Goal: Navigation & Orientation: Find specific page/section

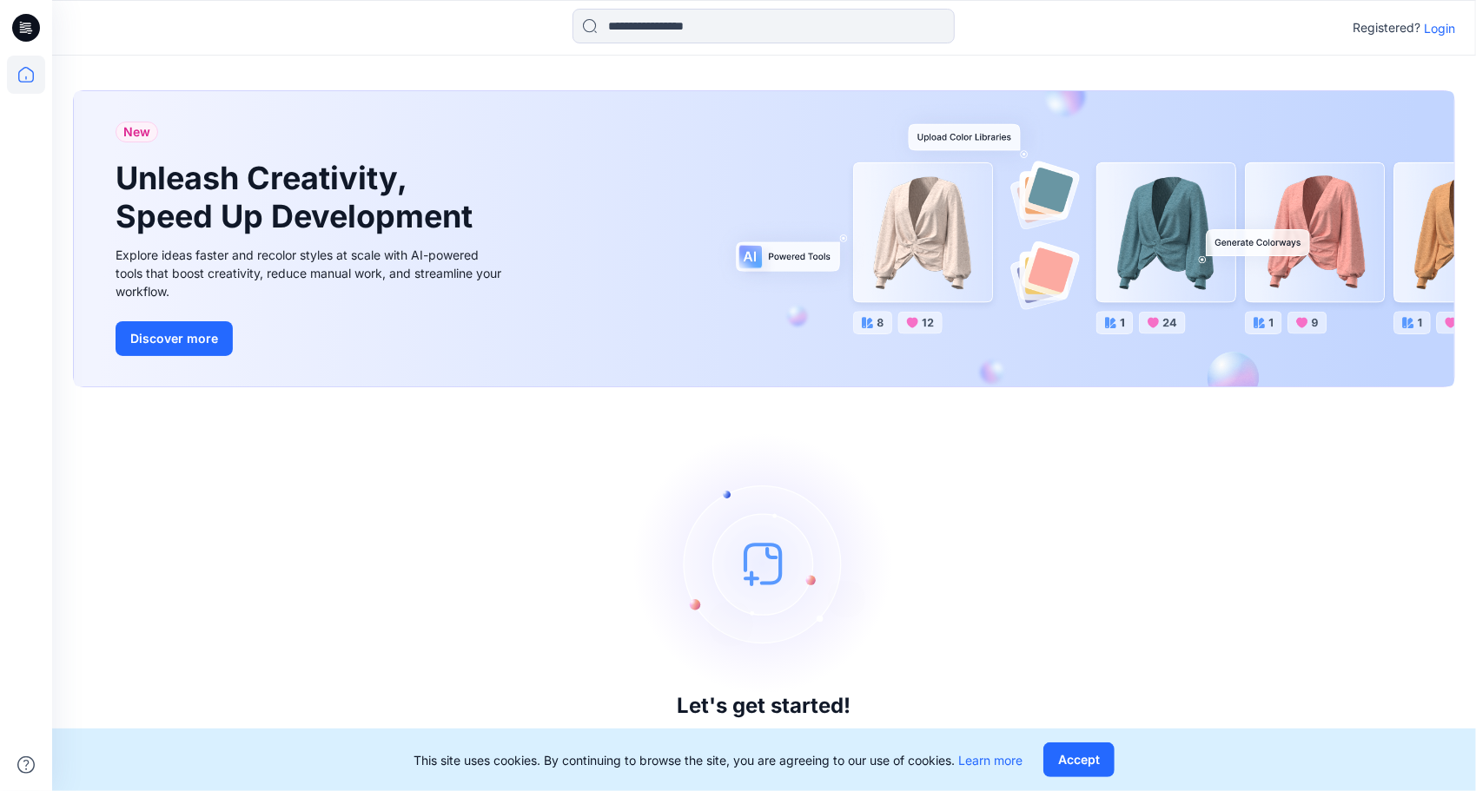
click at [1440, 25] on p "Login" at bounding box center [1439, 28] width 31 height 18
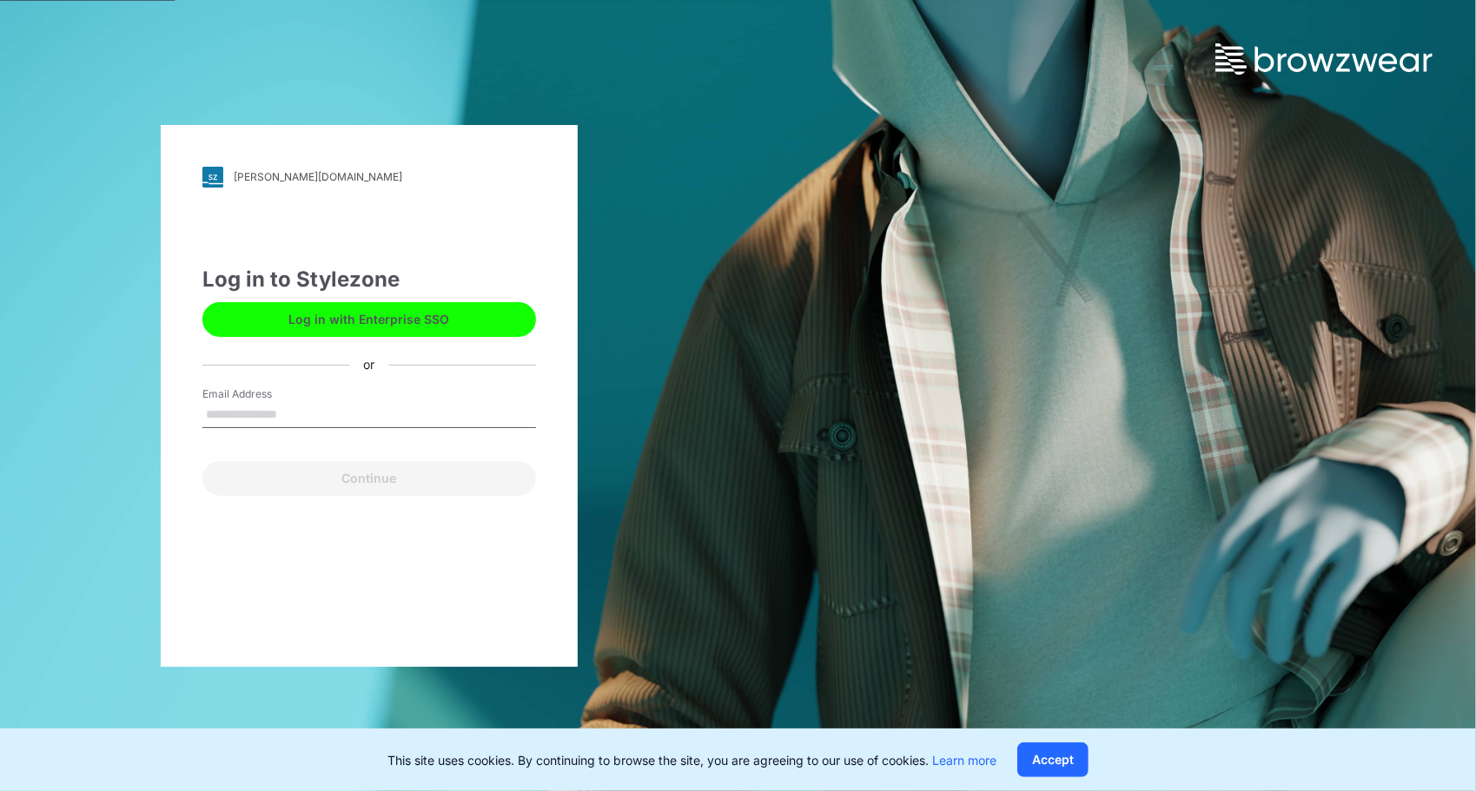
click at [291, 407] on input "Email Address" at bounding box center [369, 415] width 334 height 26
type input "**********"
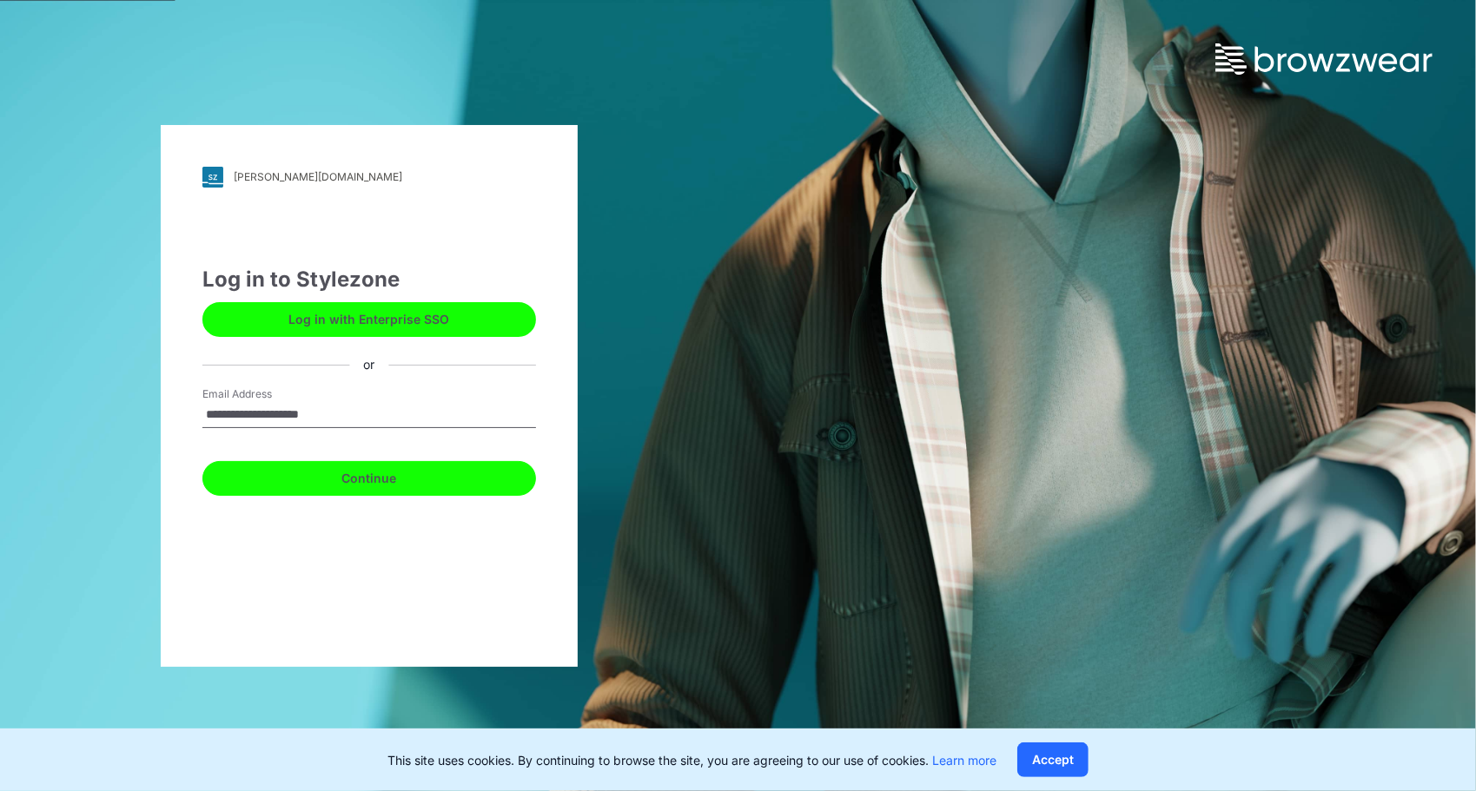
click at [423, 486] on button "Continue" at bounding box center [369, 478] width 334 height 35
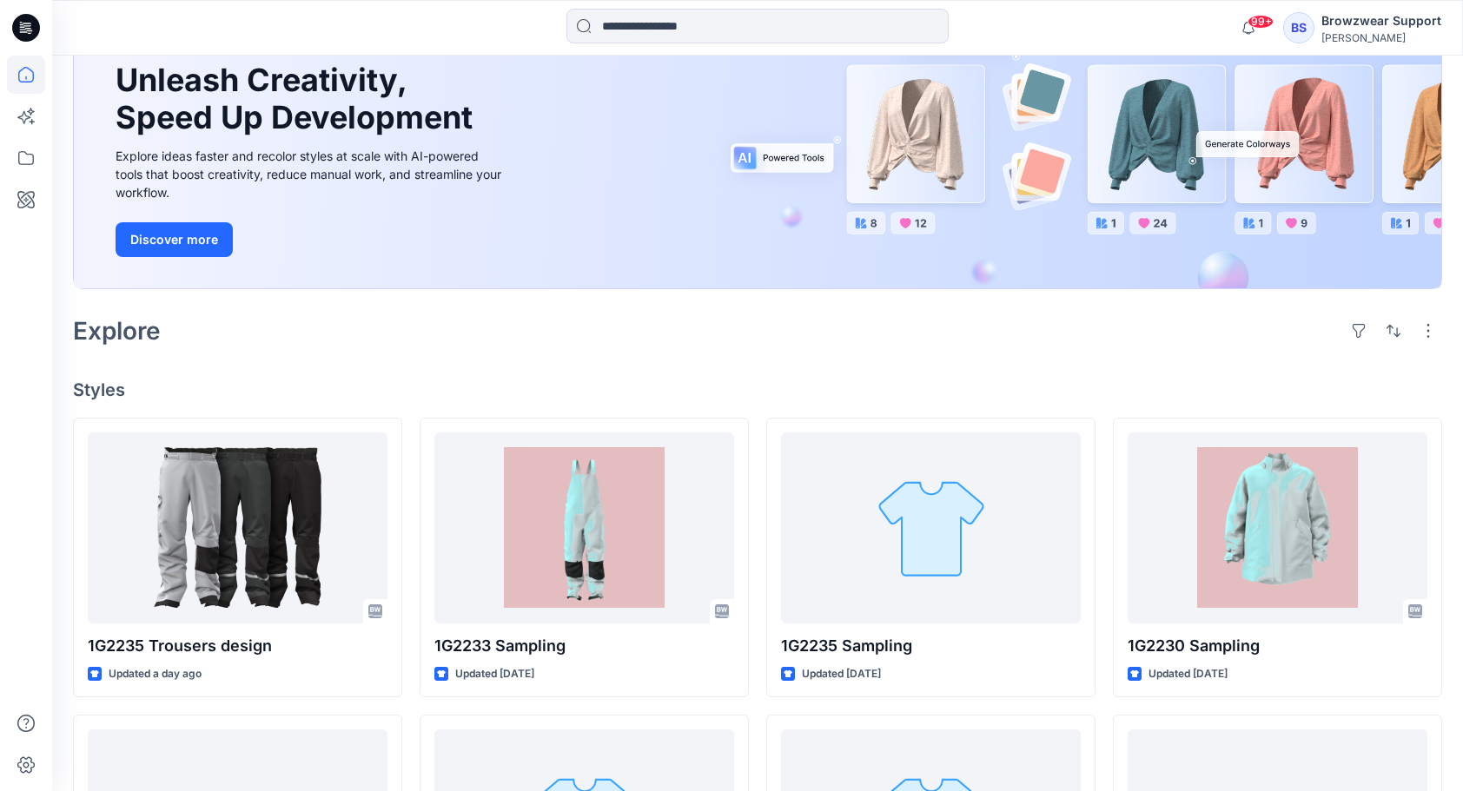
scroll to position [174, 0]
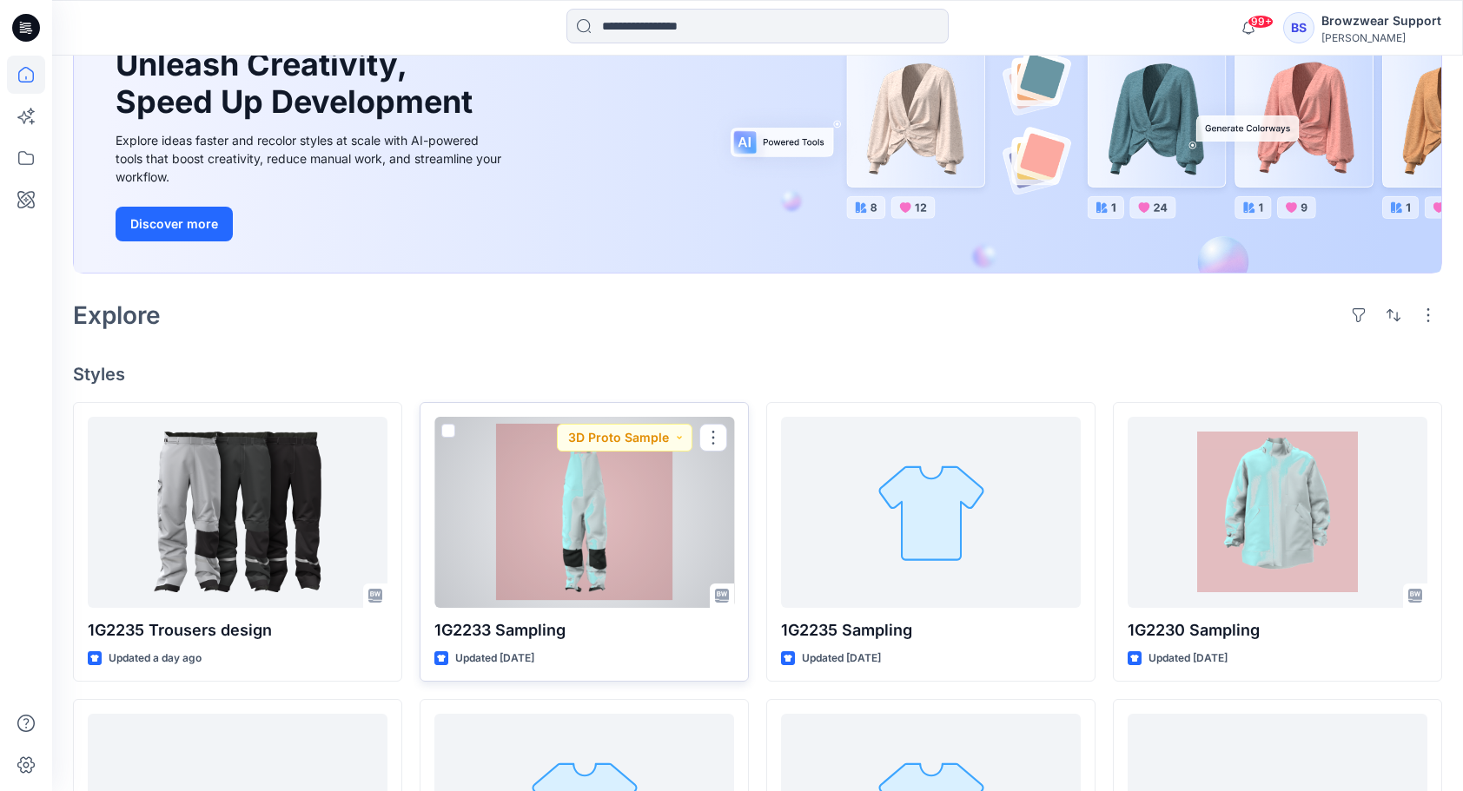
click at [649, 523] on div at bounding box center [584, 512] width 300 height 191
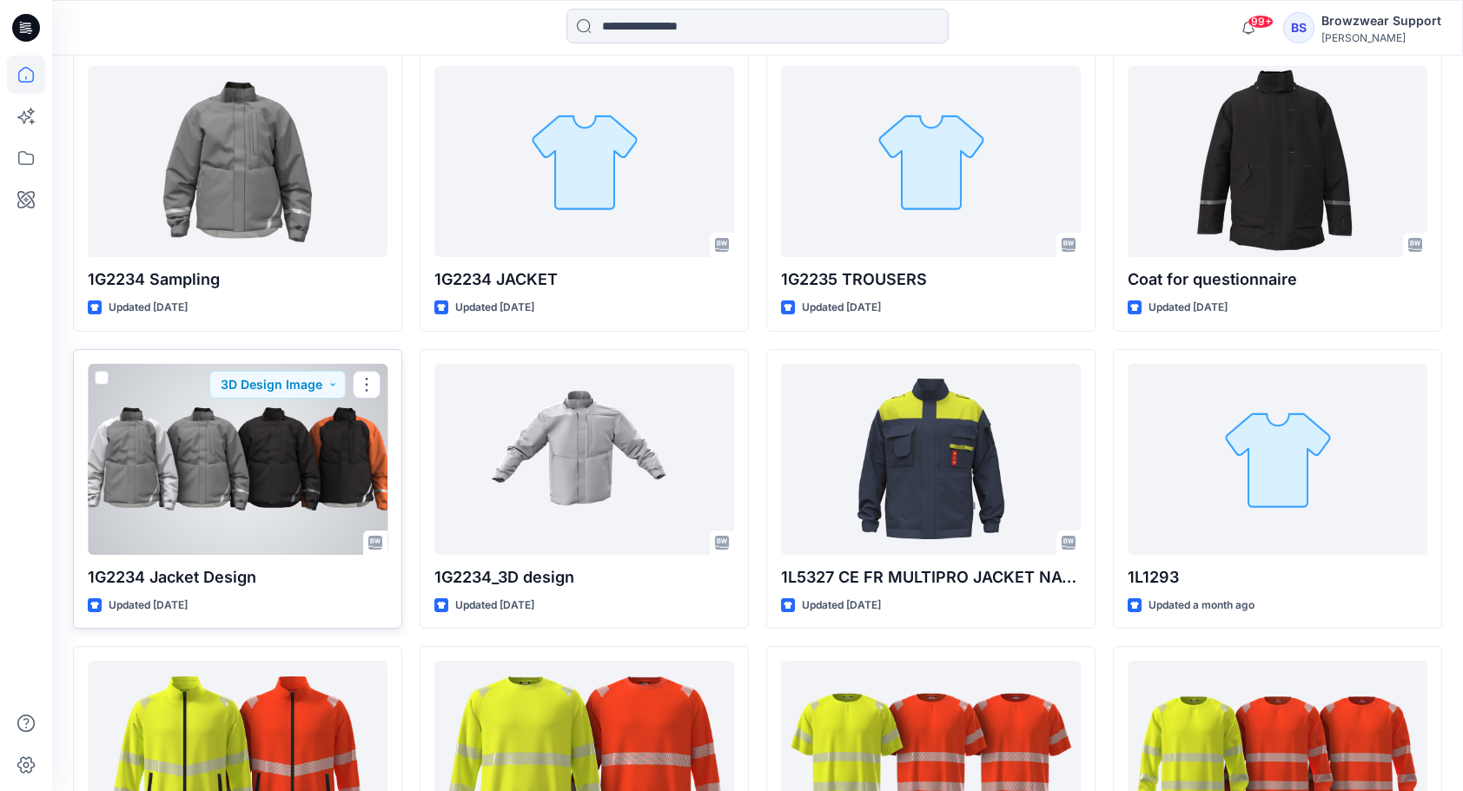
scroll to position [827, 0]
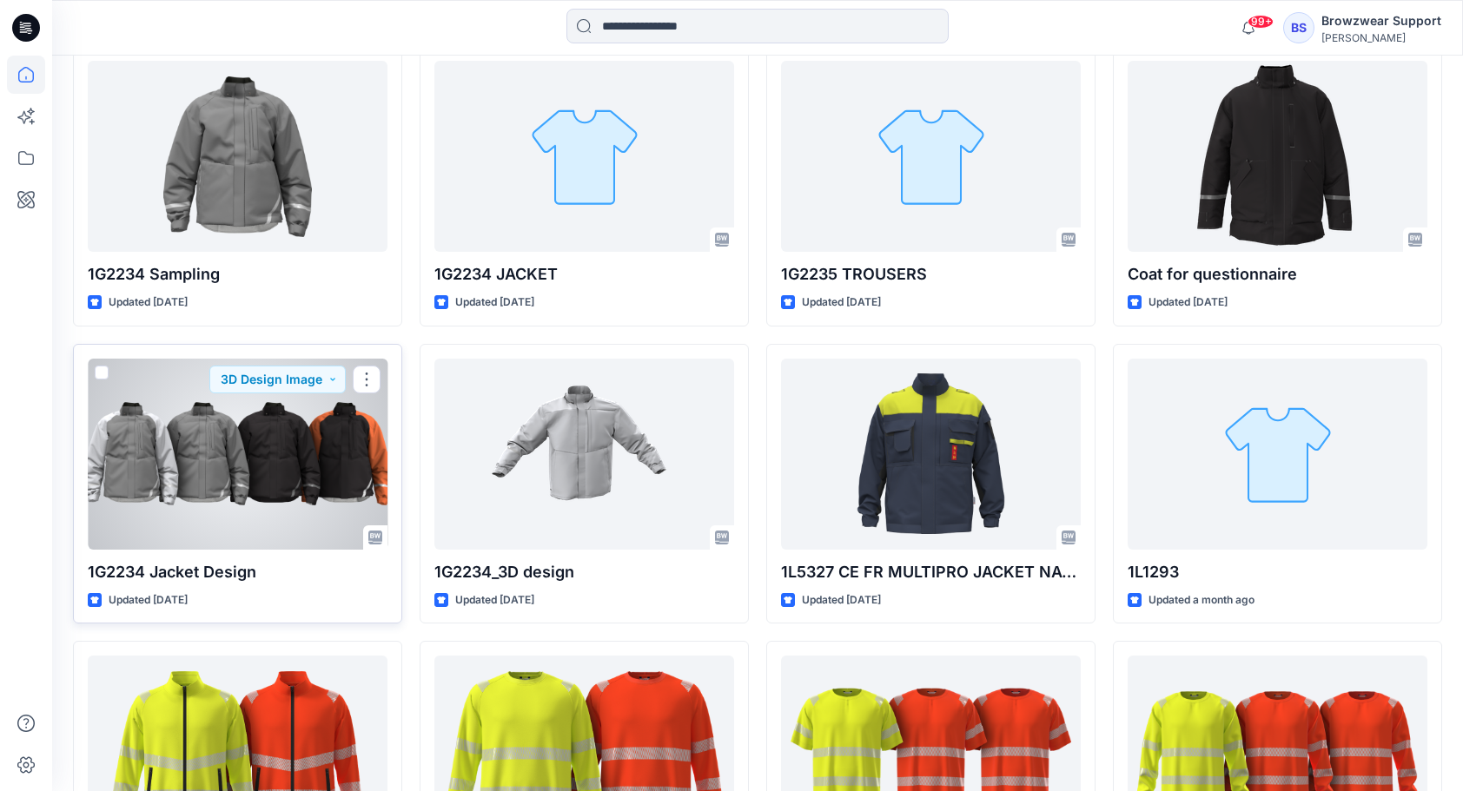
click at [179, 433] on div at bounding box center [238, 454] width 300 height 191
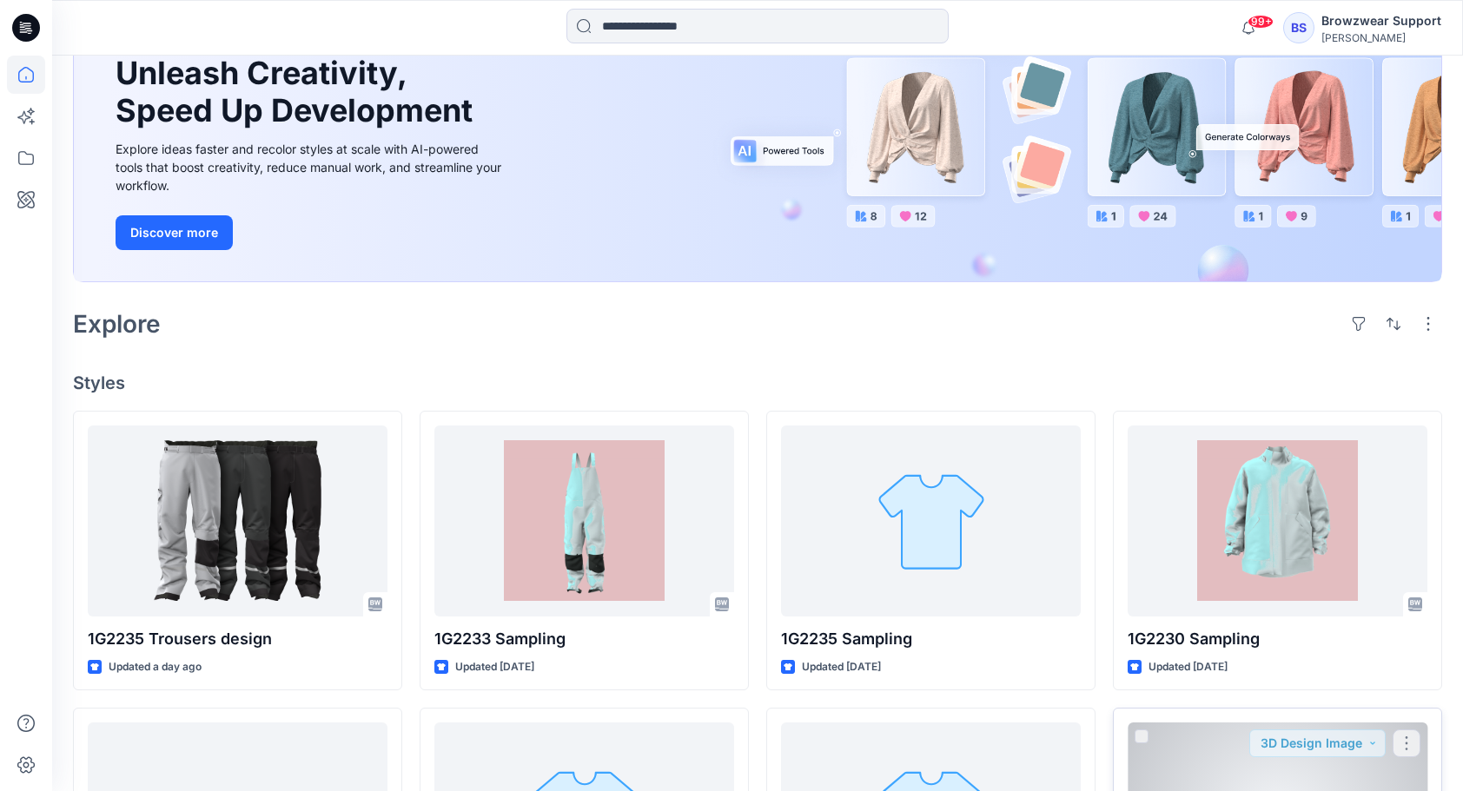
scroll to position [132, 0]
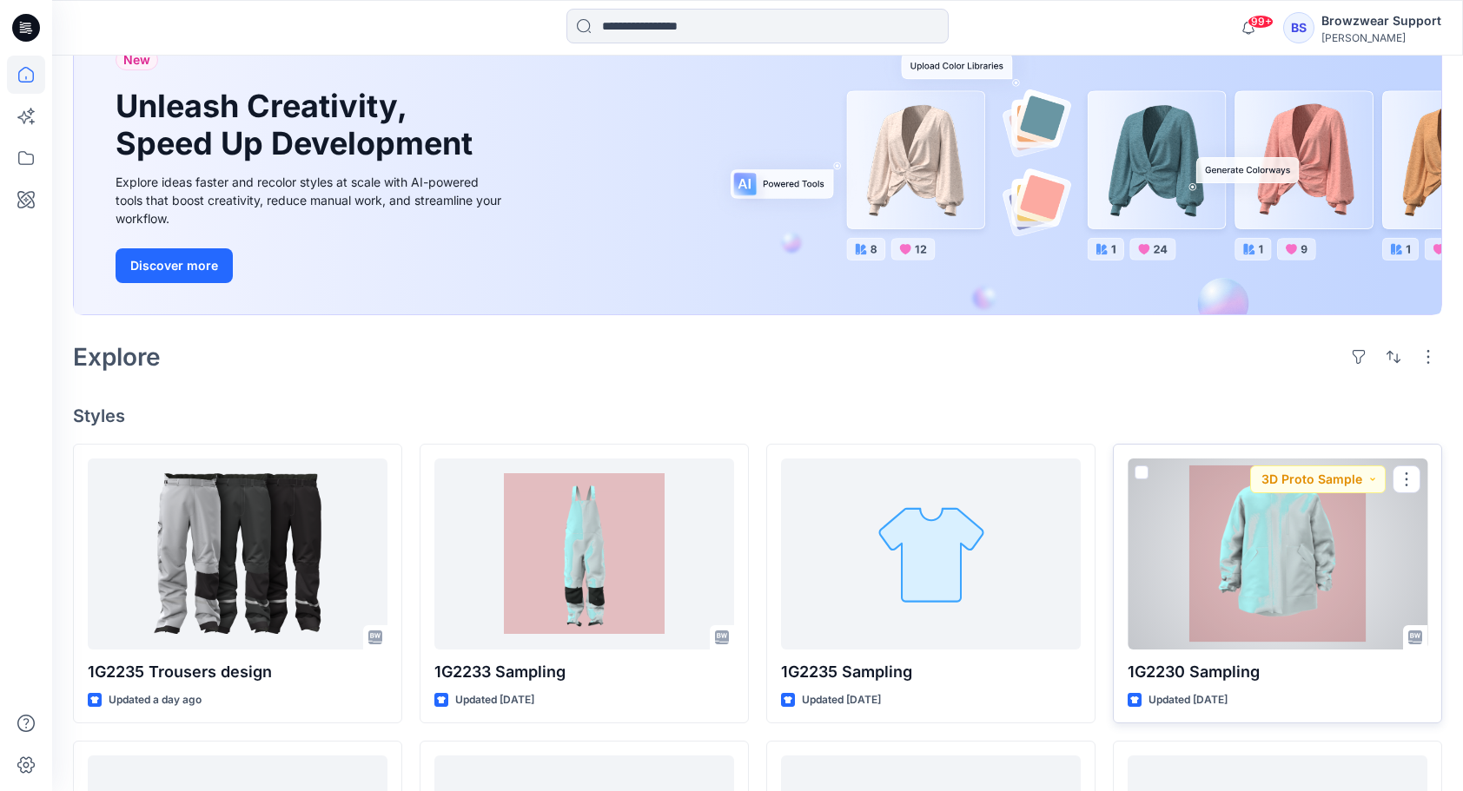
click at [1263, 587] on div at bounding box center [1278, 554] width 300 height 191
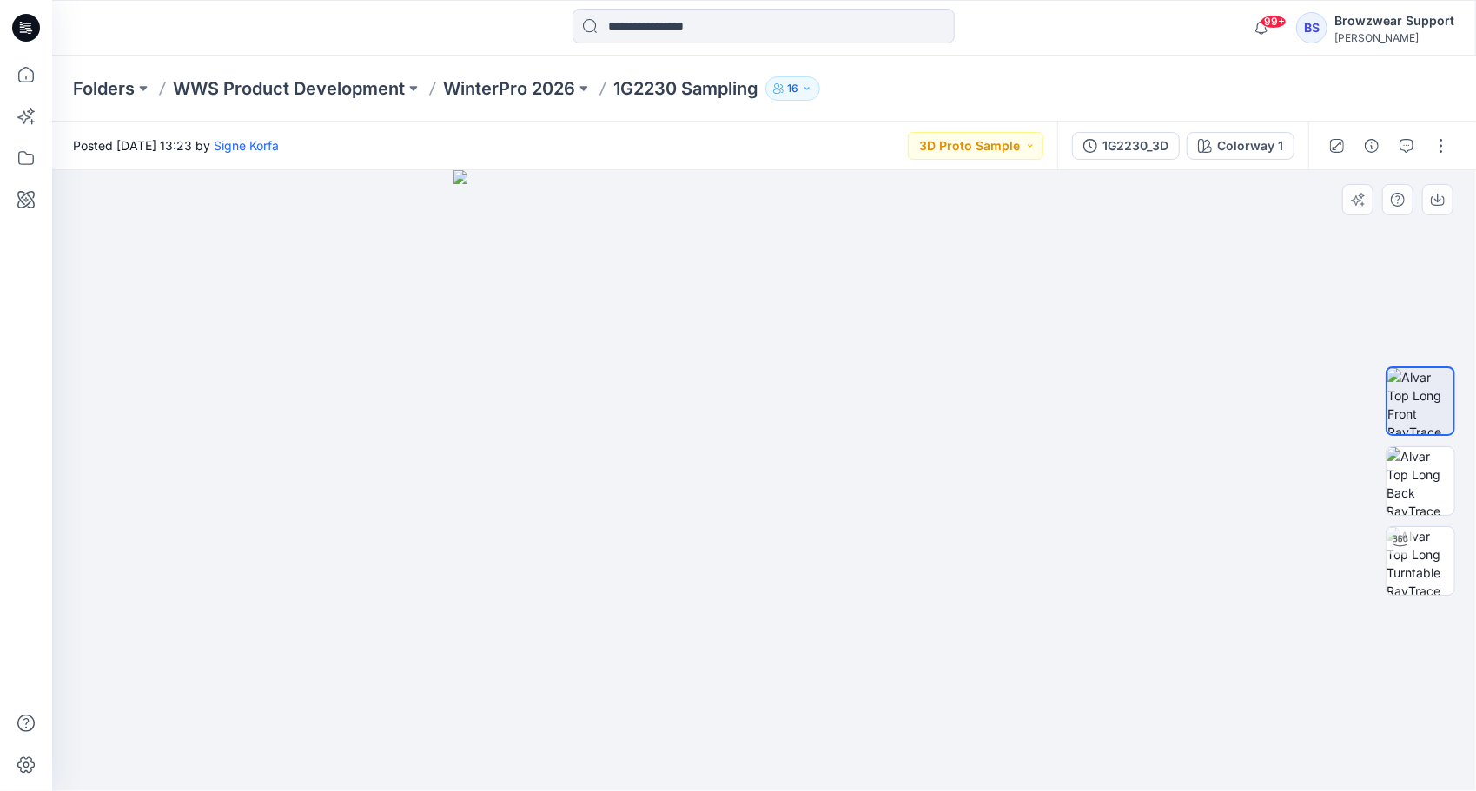
drag, startPoint x: 0, startPoint y: 0, endPoint x: 832, endPoint y: 515, distance: 978.8
click at [832, 515] on img at bounding box center [763, 480] width 621 height 621
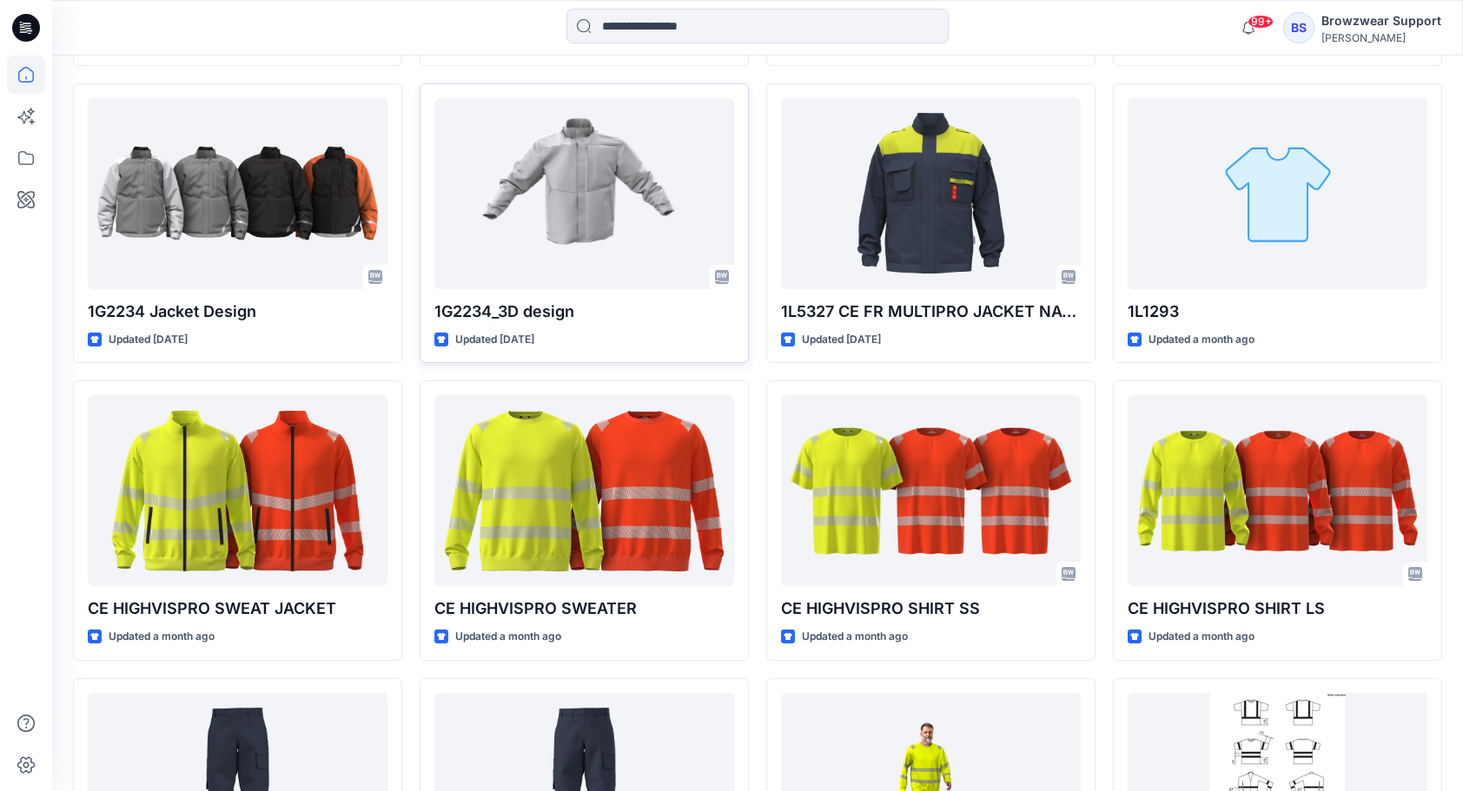
scroll to position [1348, 0]
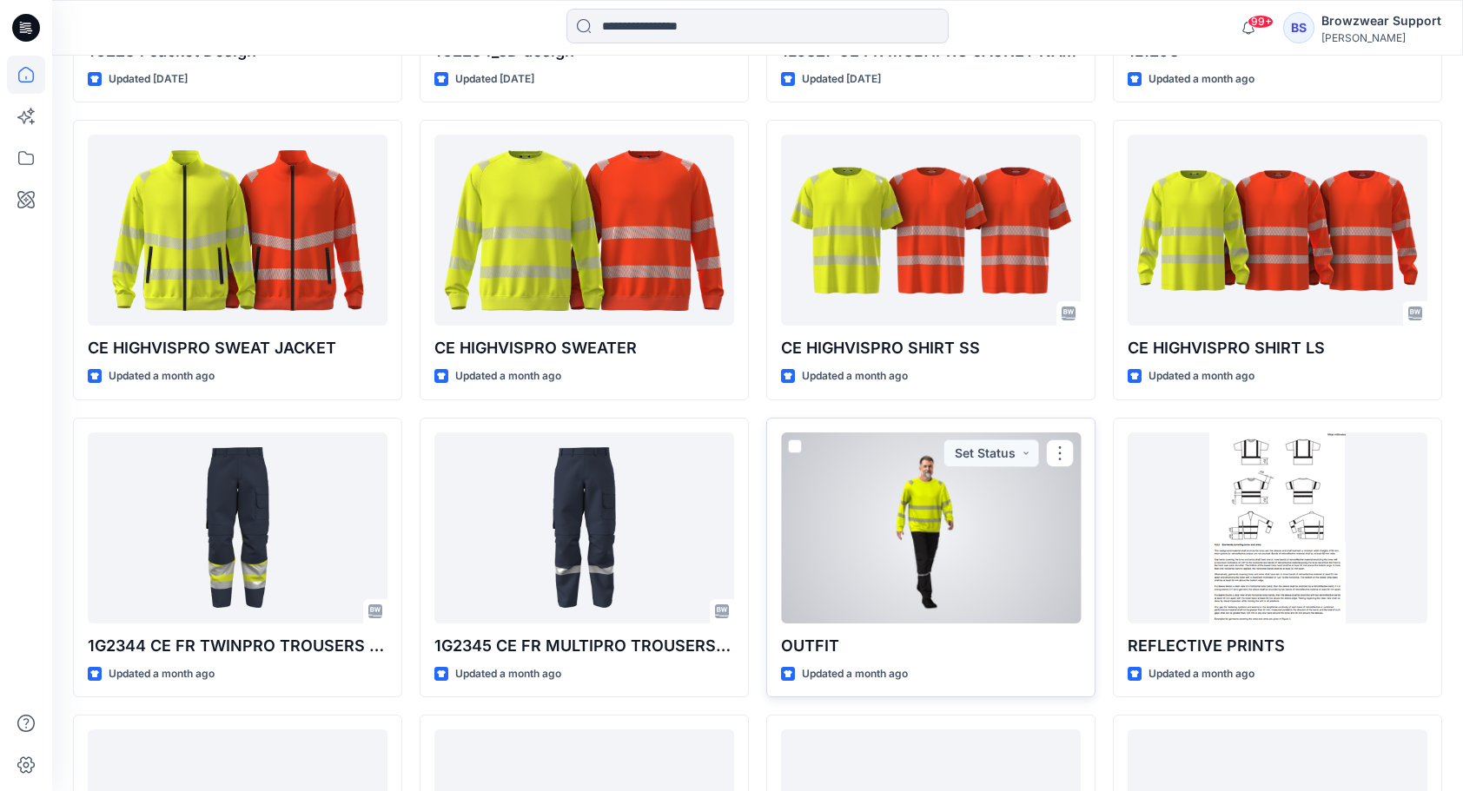
click at [928, 546] on div at bounding box center [931, 528] width 300 height 191
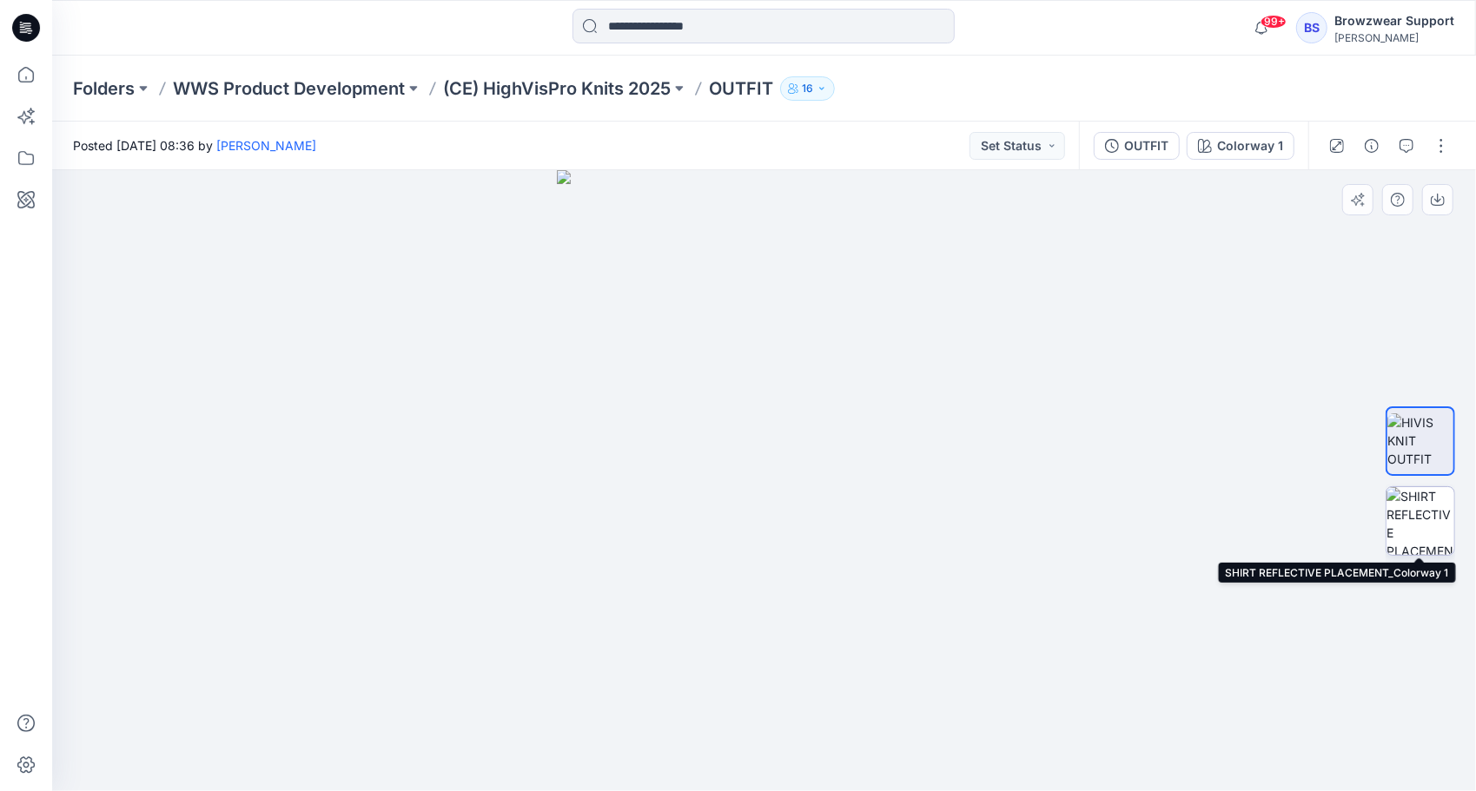
click at [1427, 513] on img at bounding box center [1421, 521] width 68 height 68
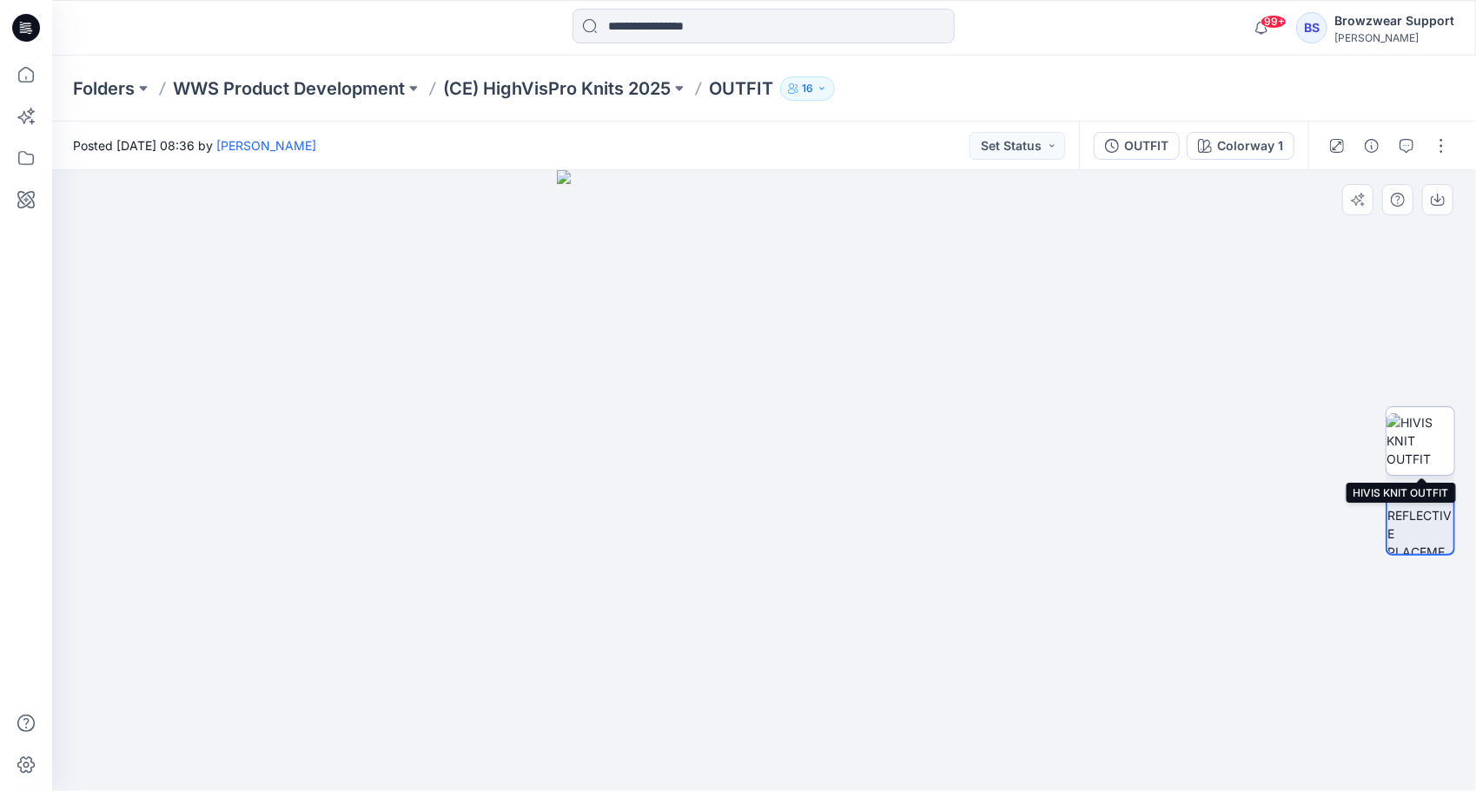
click at [1420, 447] on img at bounding box center [1421, 441] width 68 height 55
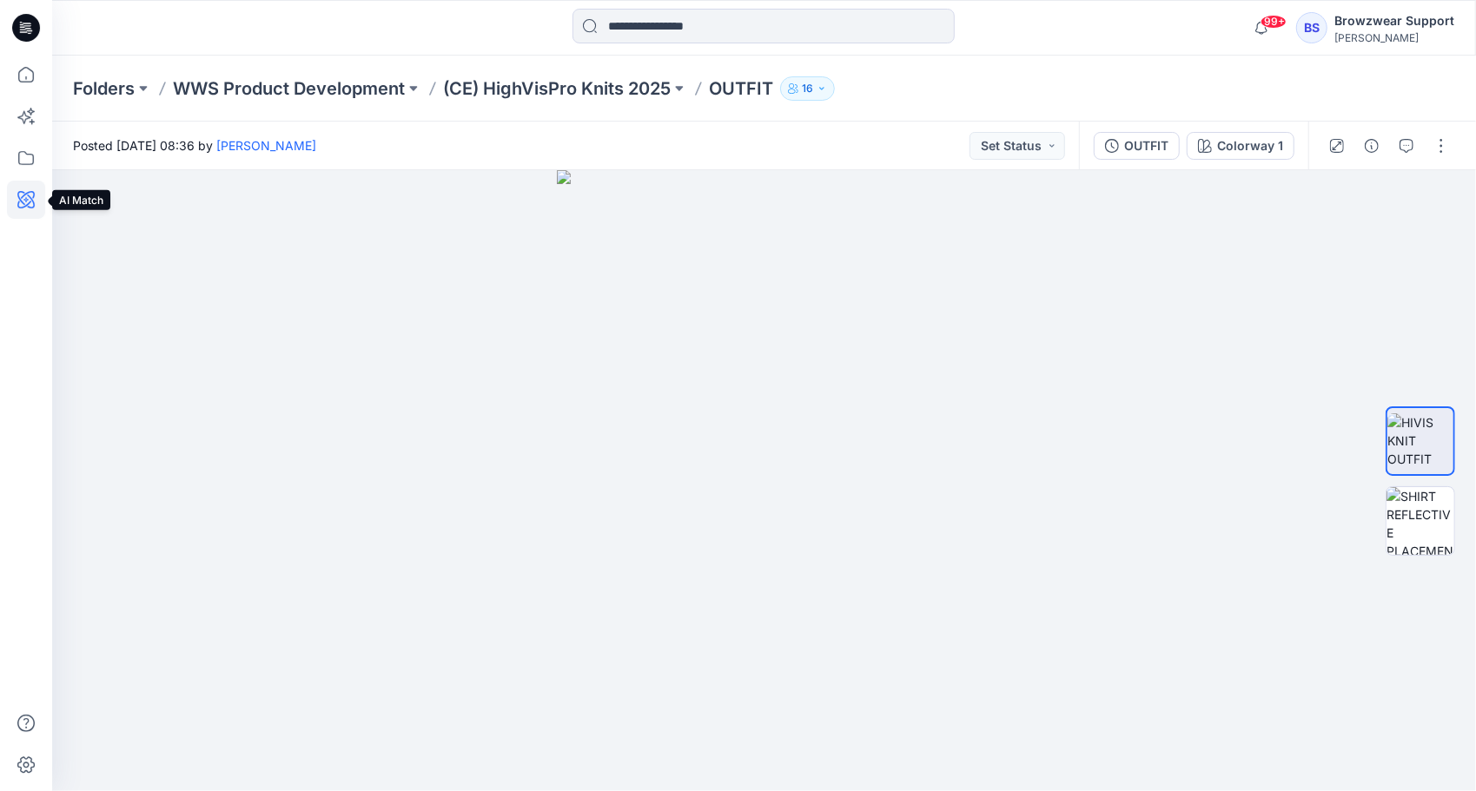
click at [27, 201] on icon at bounding box center [26, 200] width 38 height 38
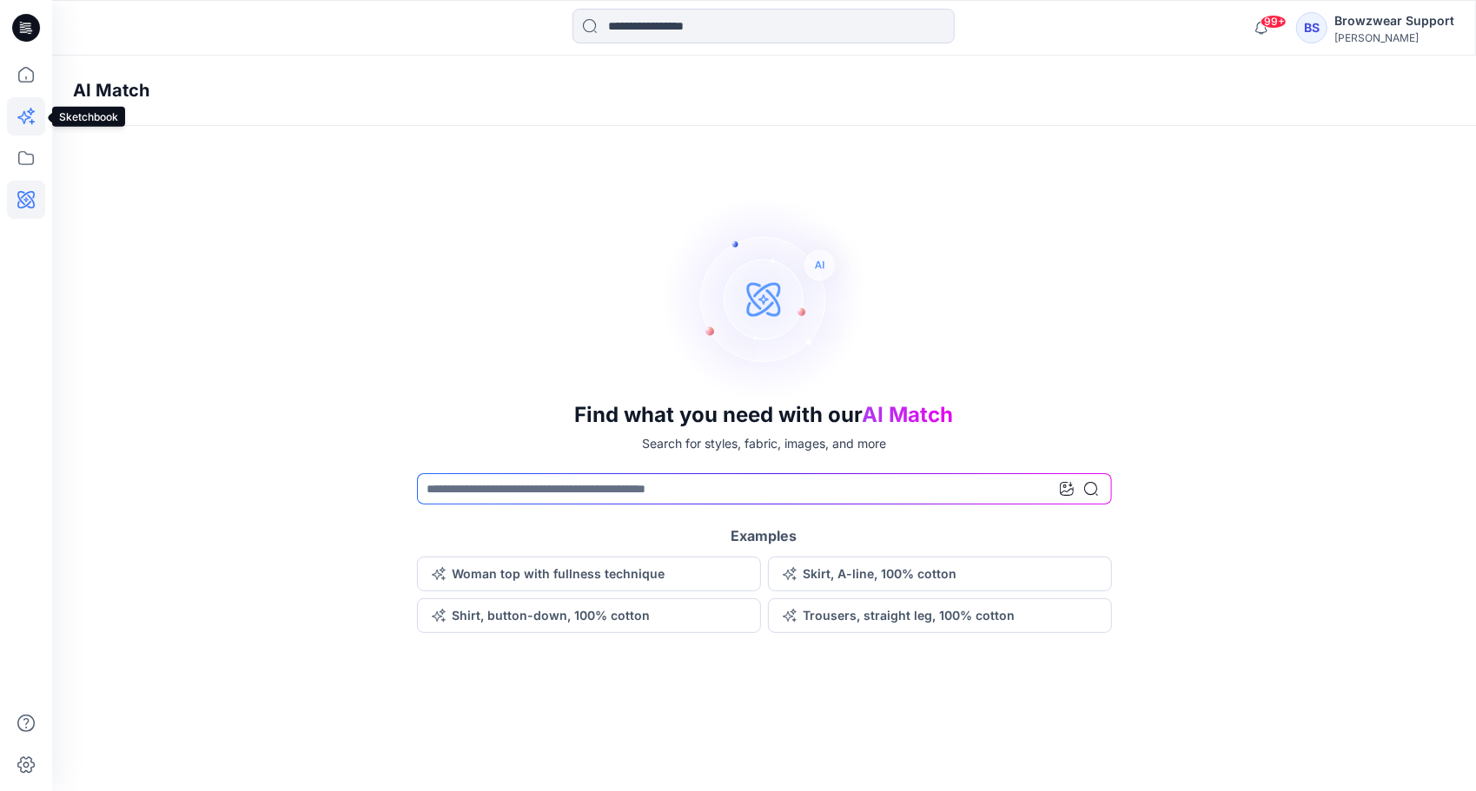
click at [27, 111] on icon at bounding box center [31, 112] width 8 height 8
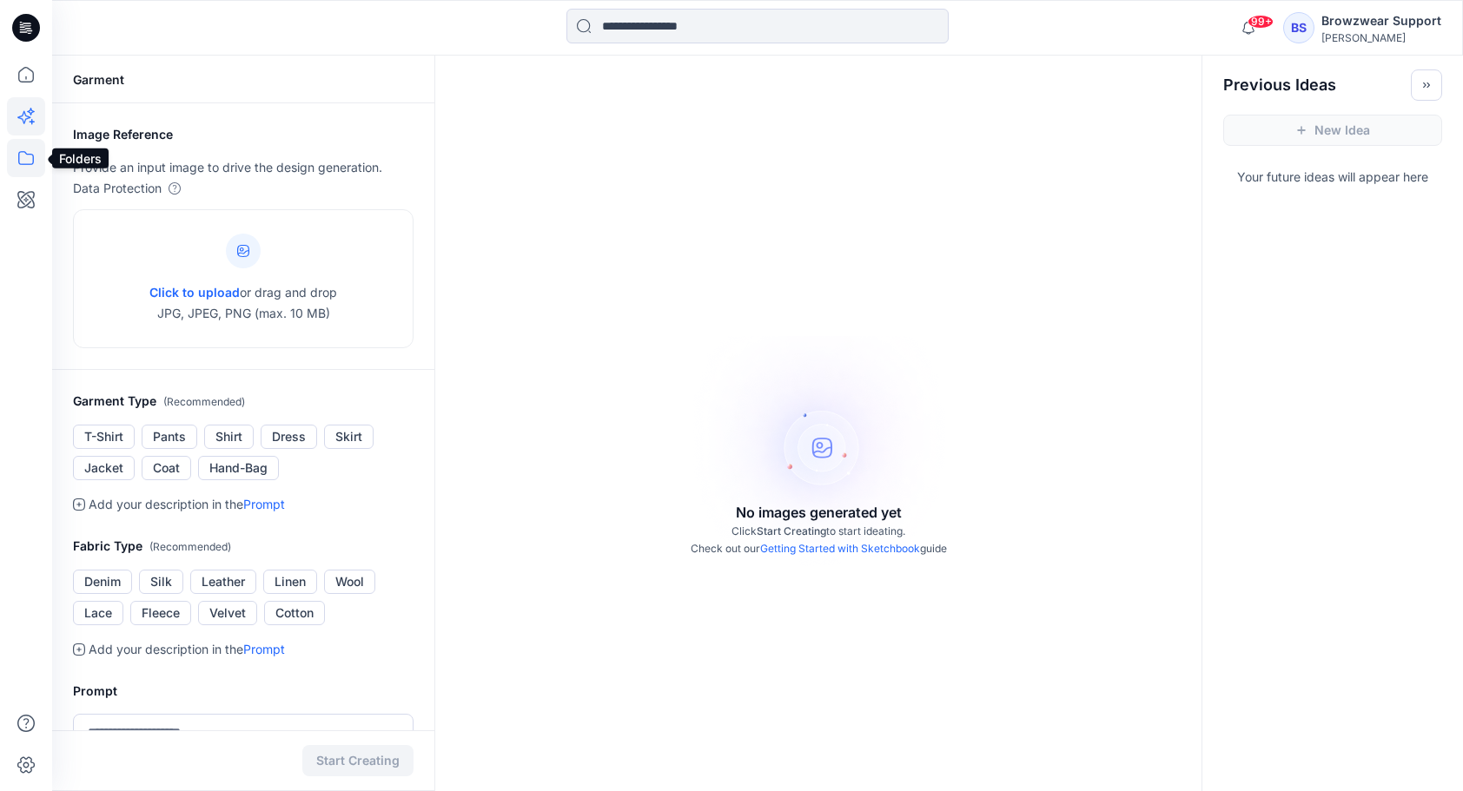
click at [16, 169] on icon at bounding box center [26, 158] width 38 height 38
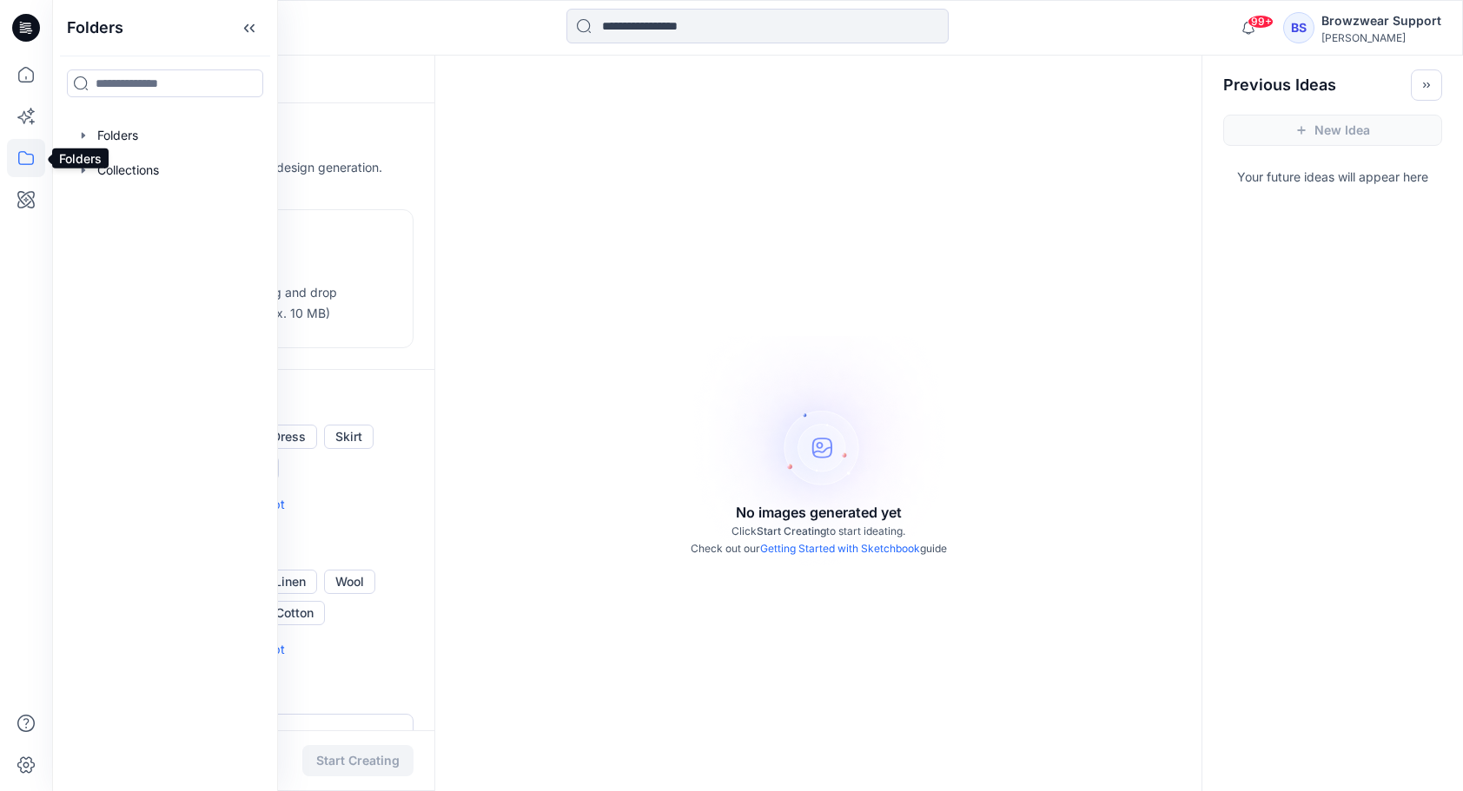
click at [30, 156] on icon at bounding box center [26, 158] width 38 height 38
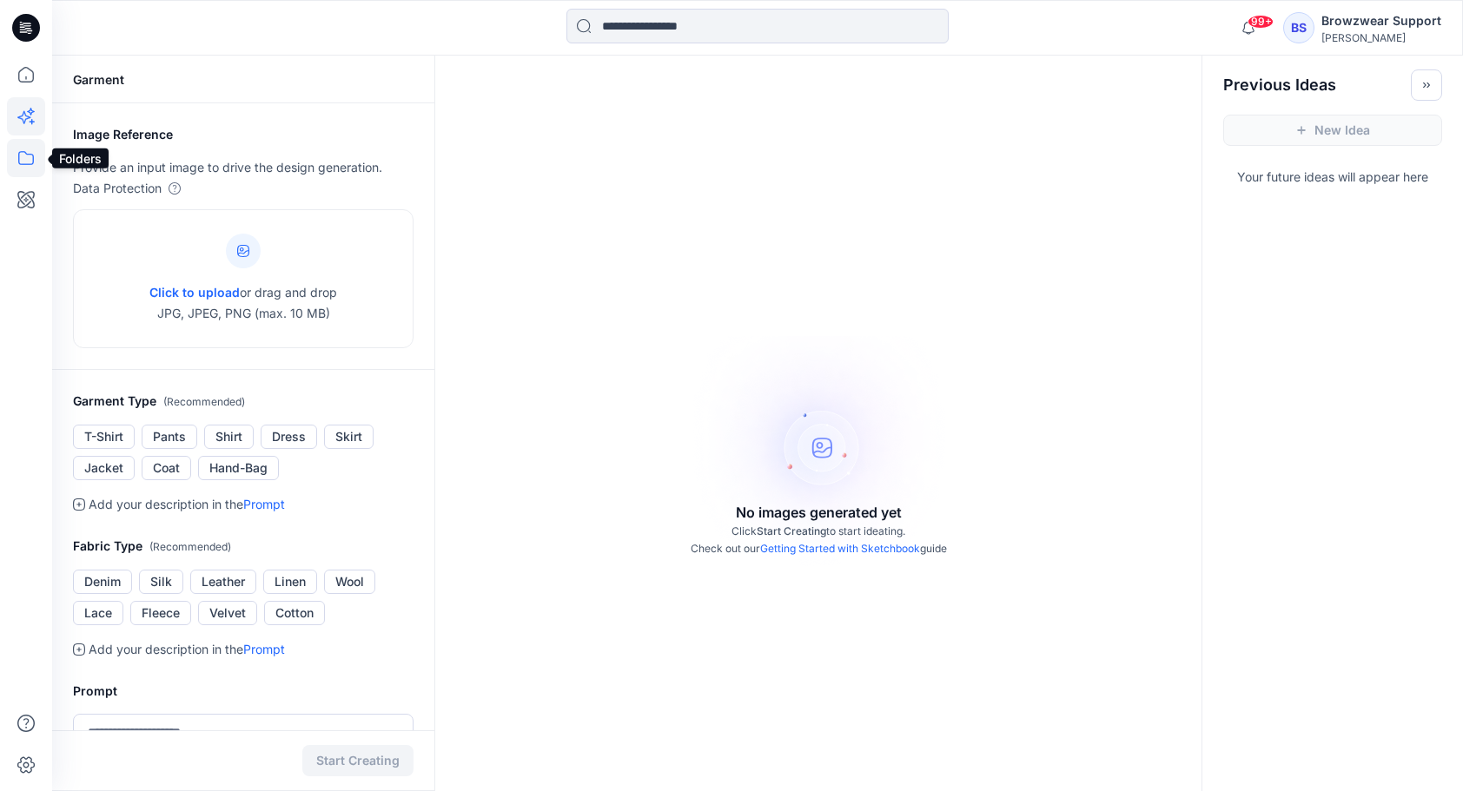
click at [27, 162] on icon at bounding box center [26, 158] width 38 height 38
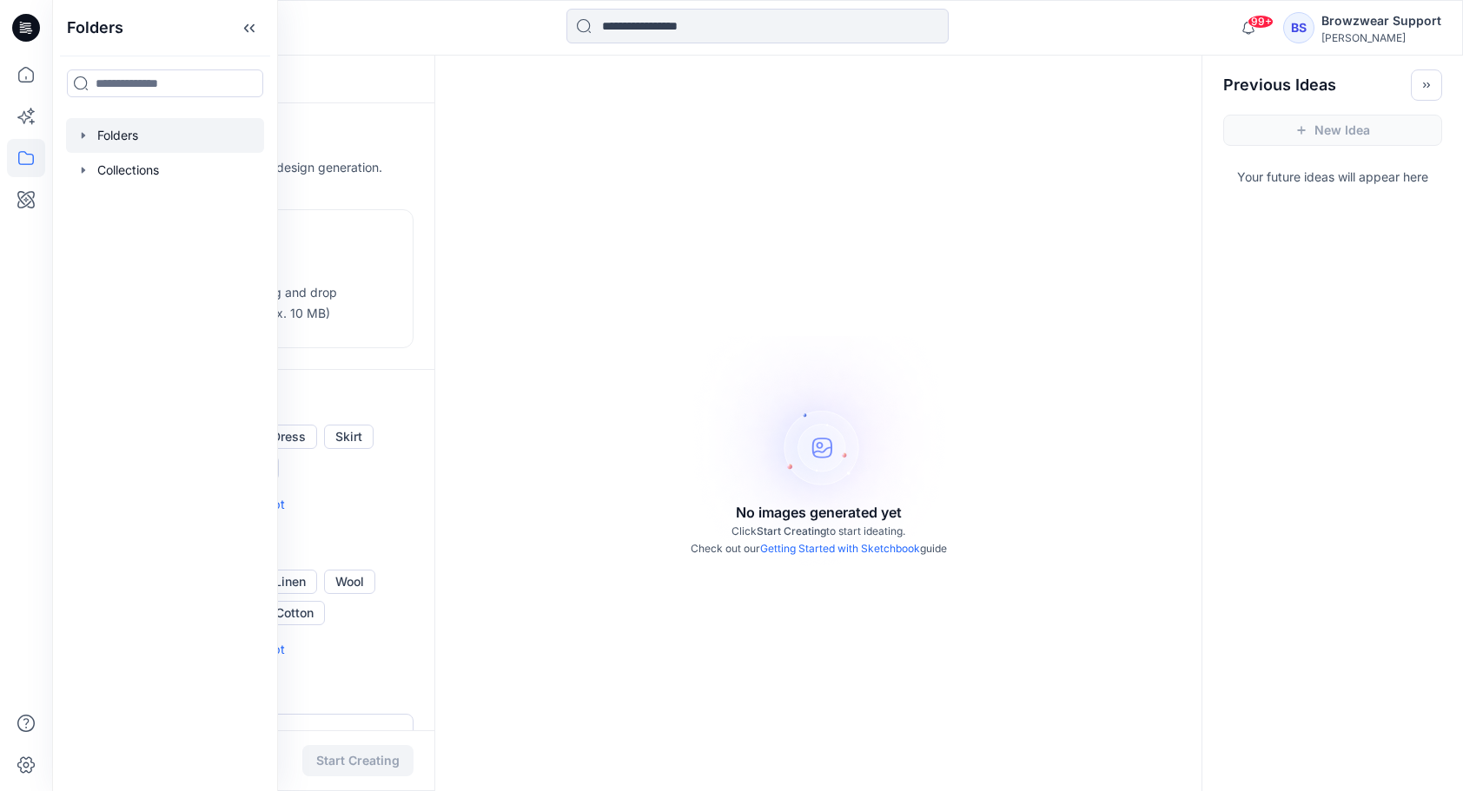
click at [86, 137] on icon "button" at bounding box center [83, 136] width 14 height 14
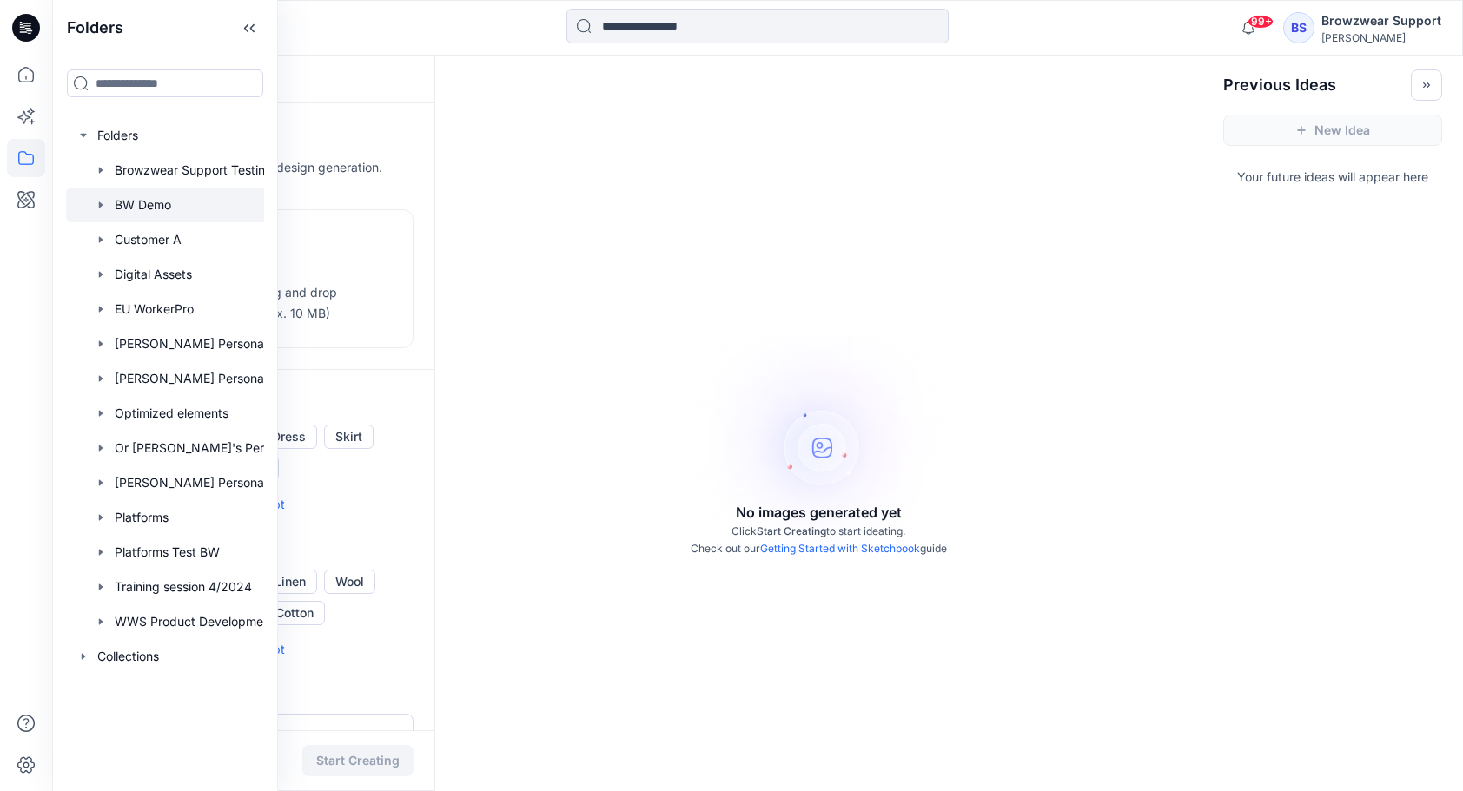
click at [155, 211] on div at bounding box center [187, 205] width 243 height 35
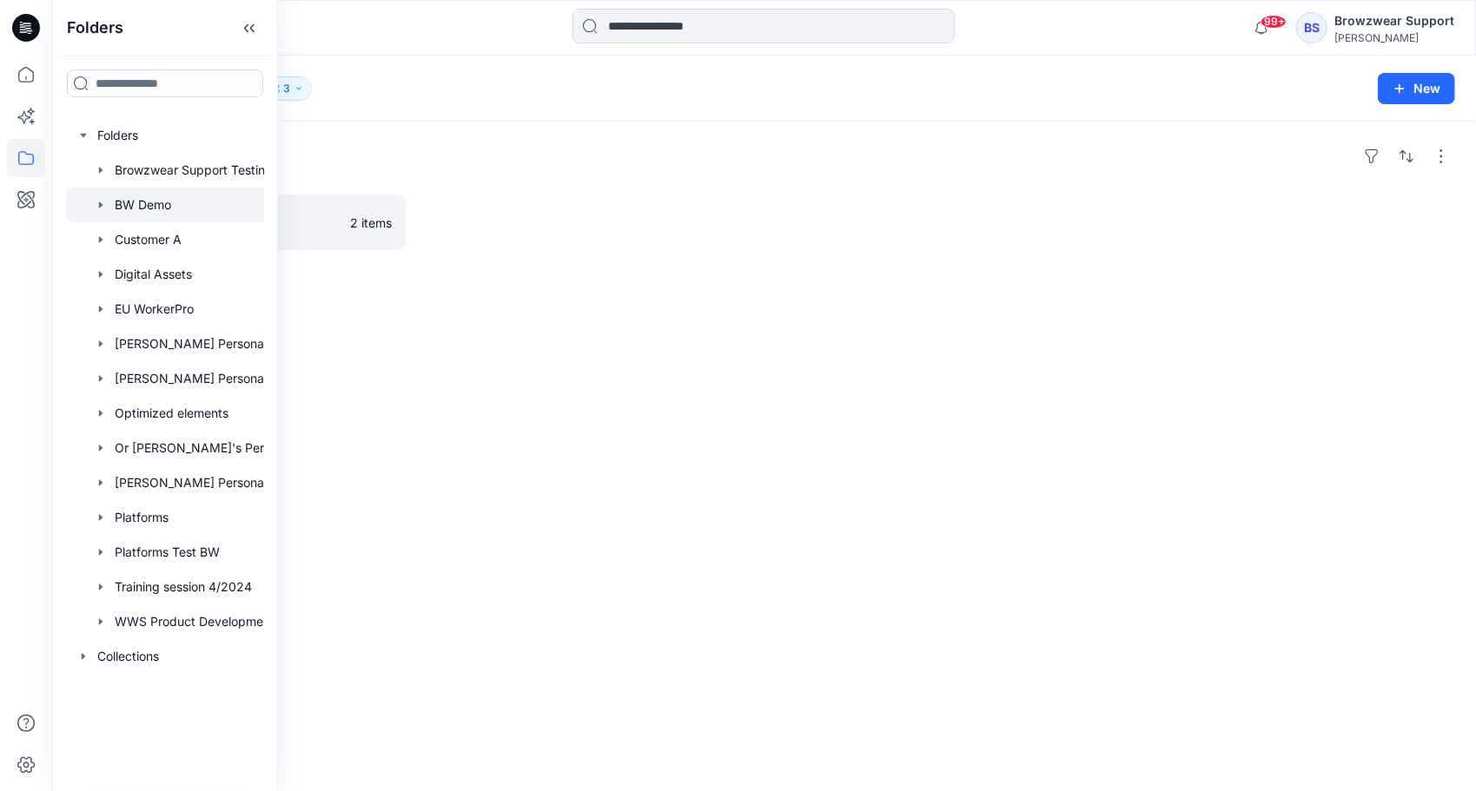
click at [711, 354] on div "Folders BW DEMO Board 2 items" at bounding box center [764, 457] width 1424 height 670
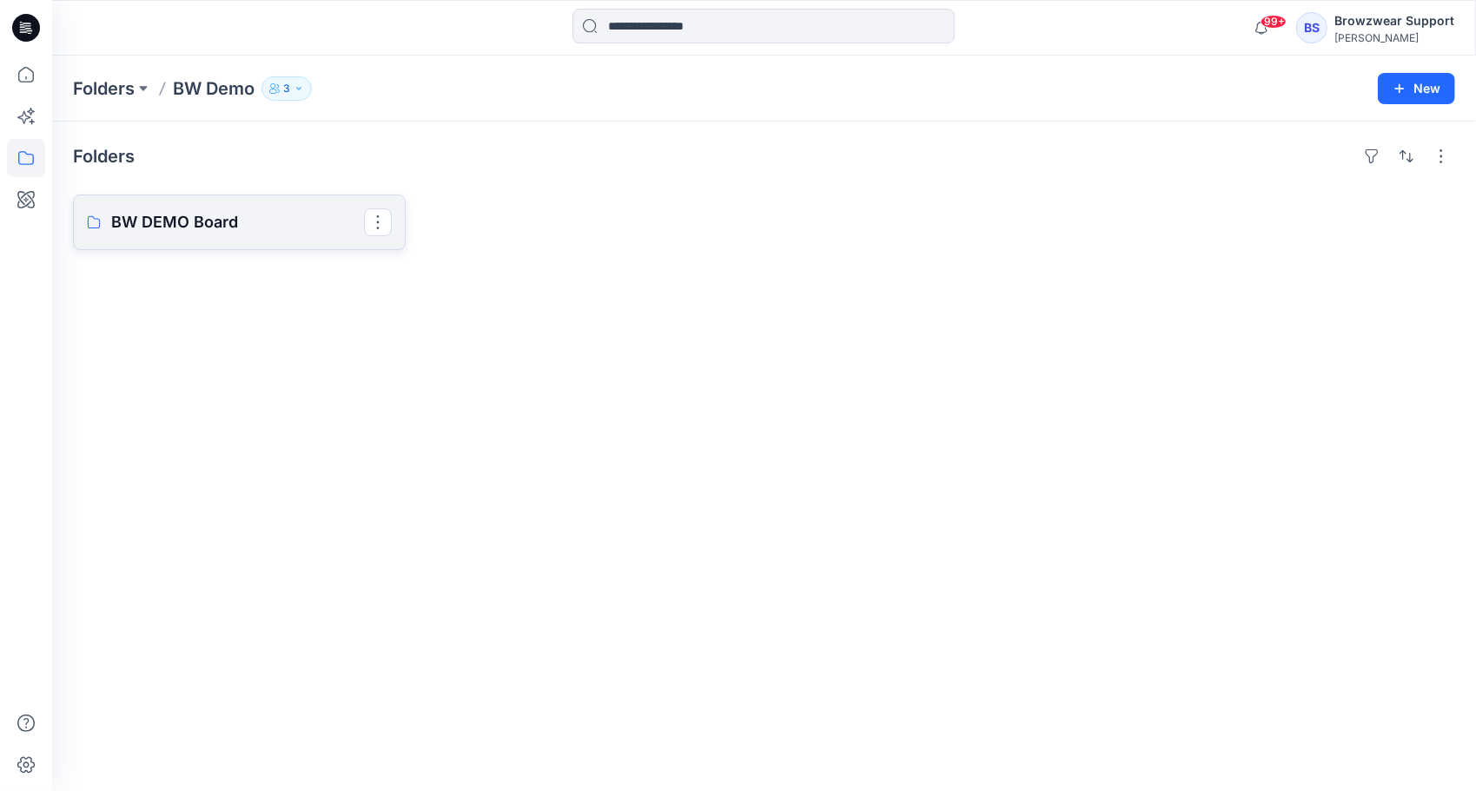
click at [321, 223] on p "BW DEMO Board" at bounding box center [237, 222] width 253 height 24
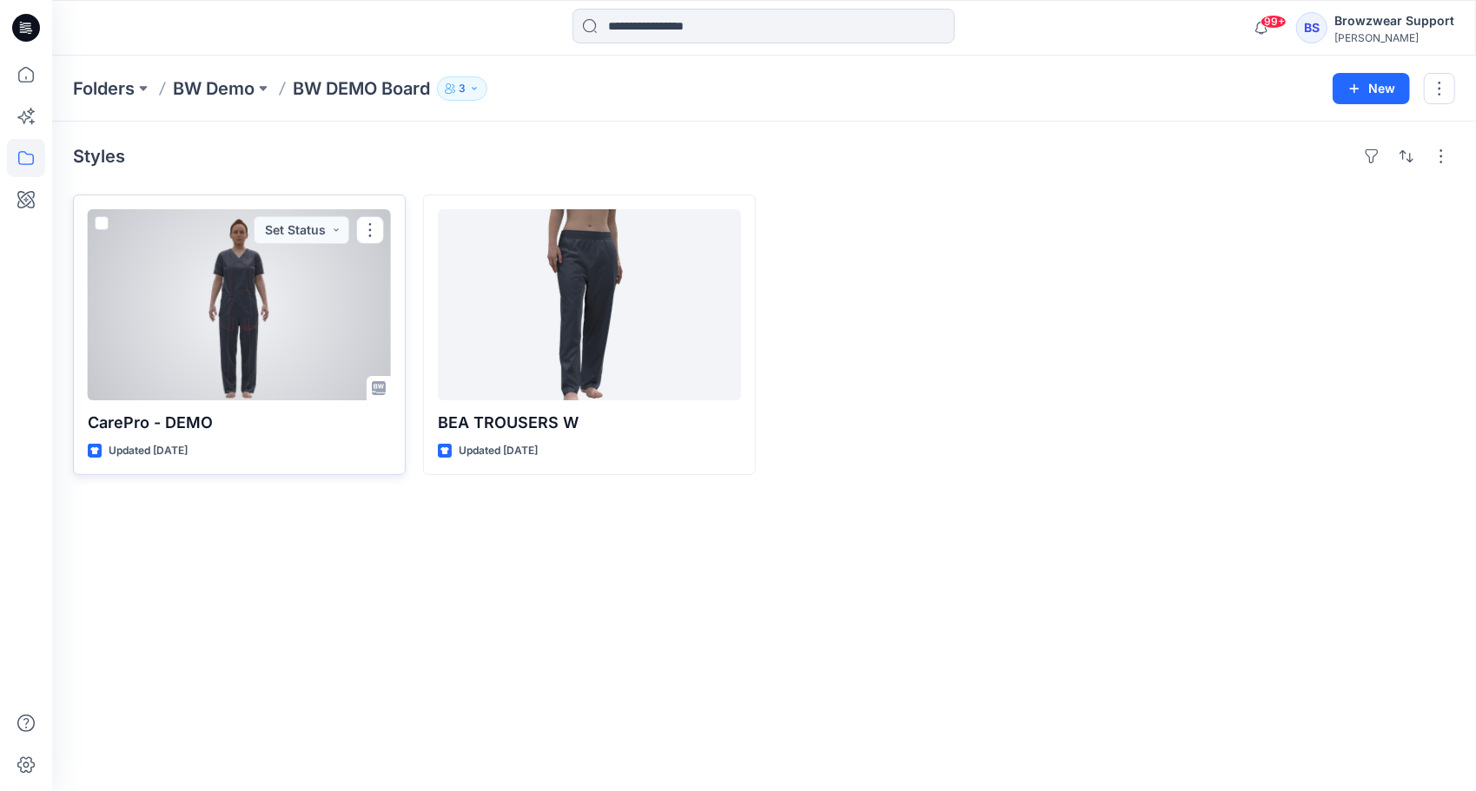
click at [101, 226] on span at bounding box center [102, 223] width 14 height 14
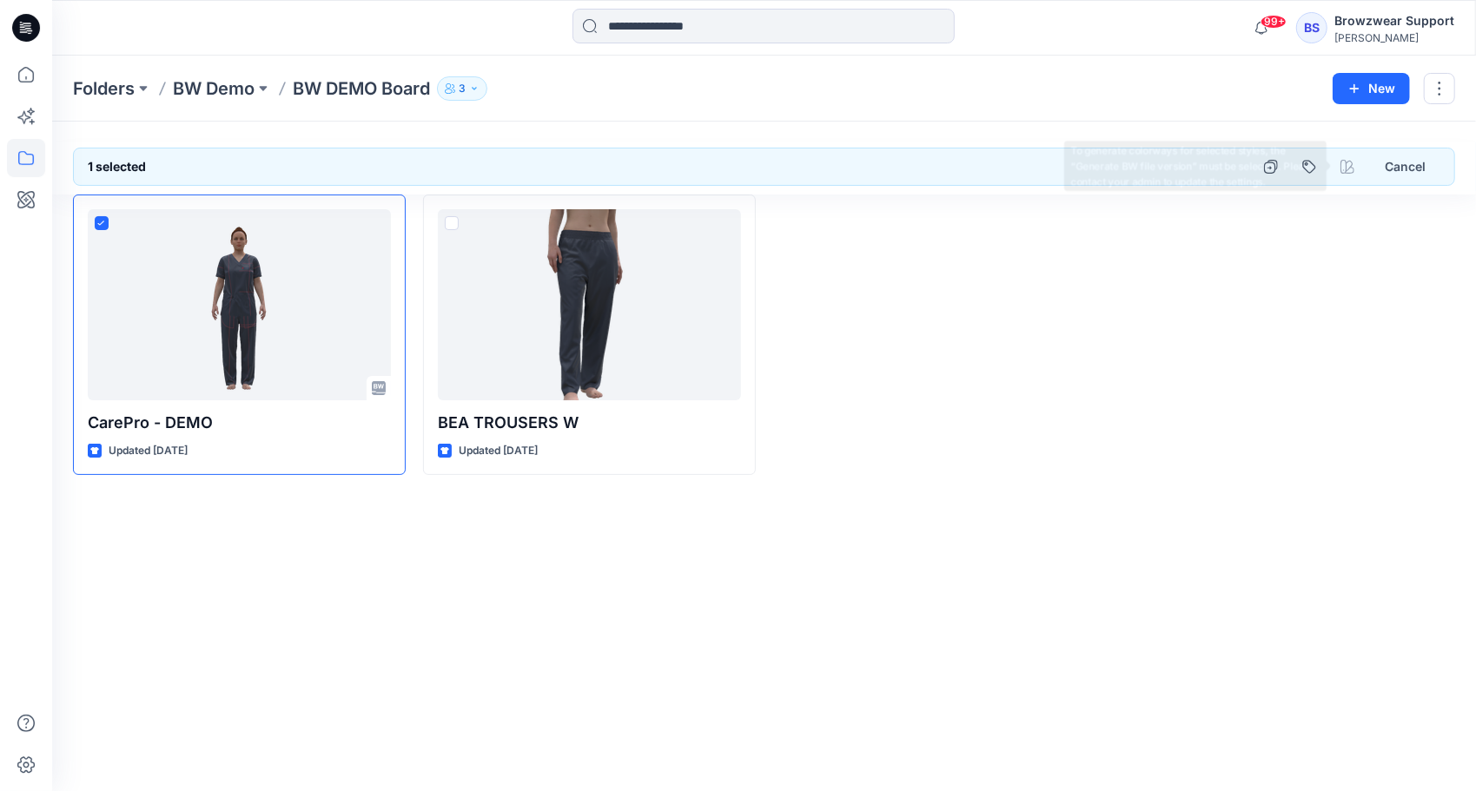
click at [1350, 166] on div at bounding box center [1347, 166] width 31 height 31
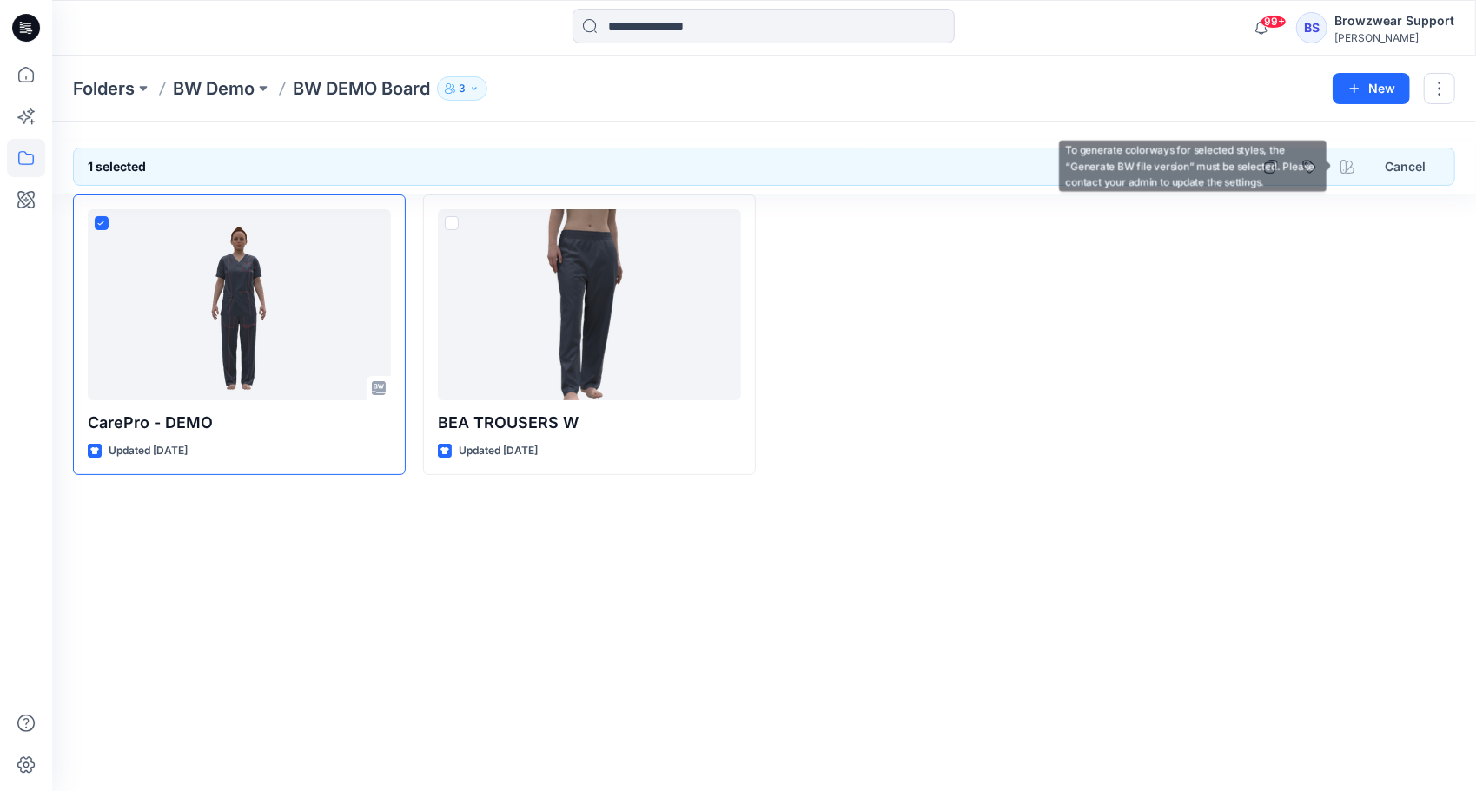
click at [1107, 427] on div "CarePro - DEMO Updated [DATE] BEA TROUSERS W Updated [DATE]" at bounding box center [764, 335] width 1382 height 281
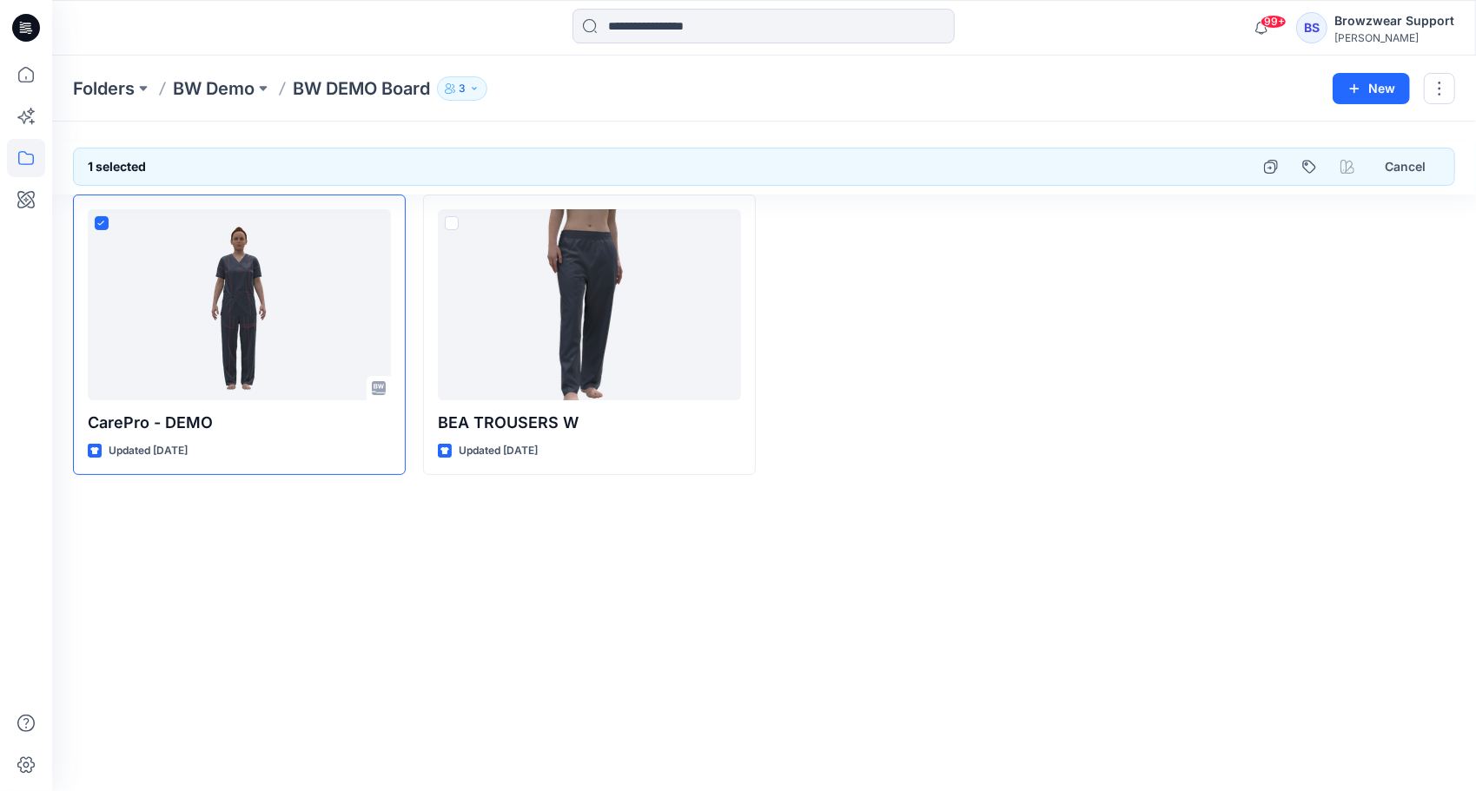
click at [1364, 30] on div "Browzwear Support" at bounding box center [1394, 20] width 120 height 21
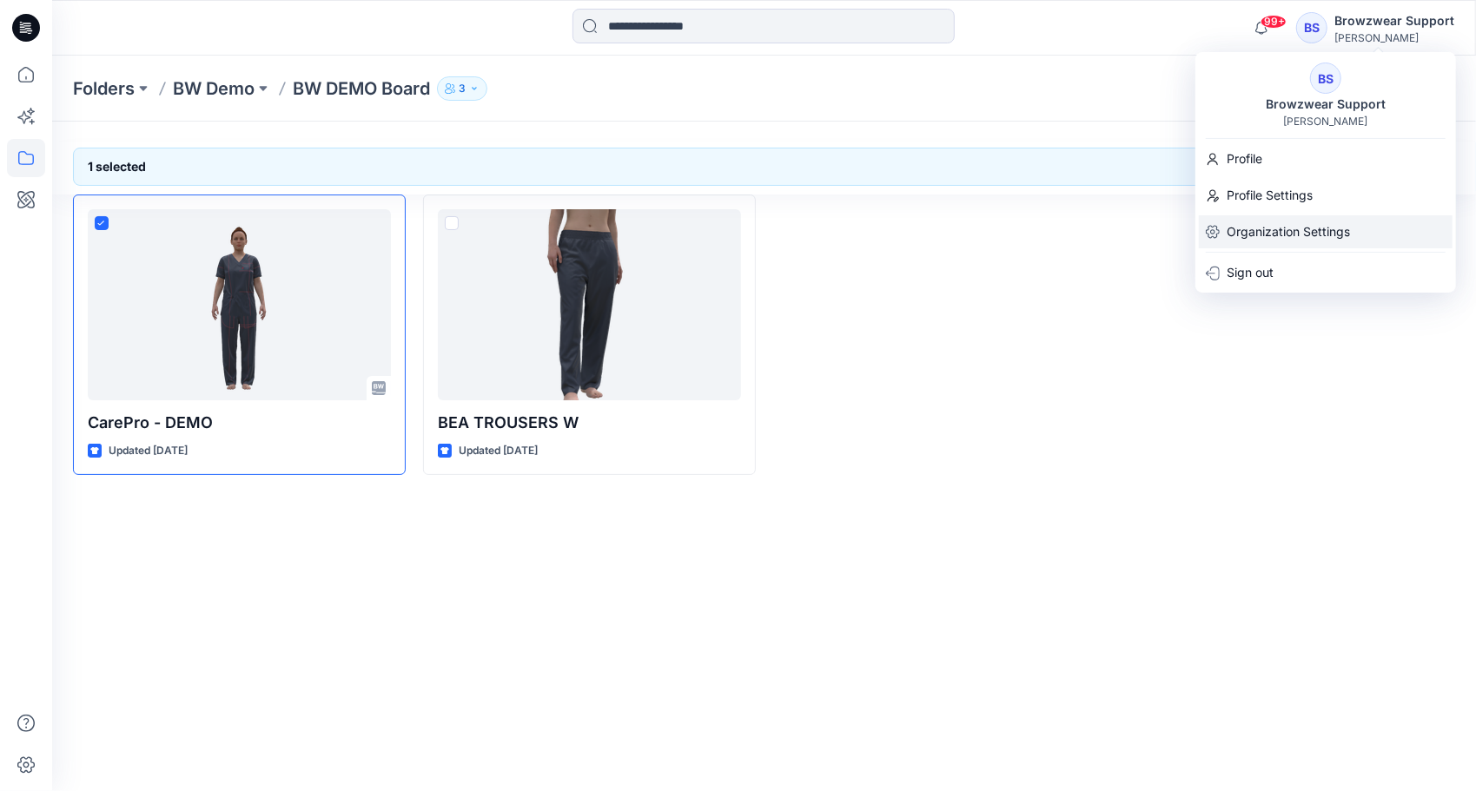
click at [1251, 226] on p "Organization Settings" at bounding box center [1288, 231] width 123 height 33
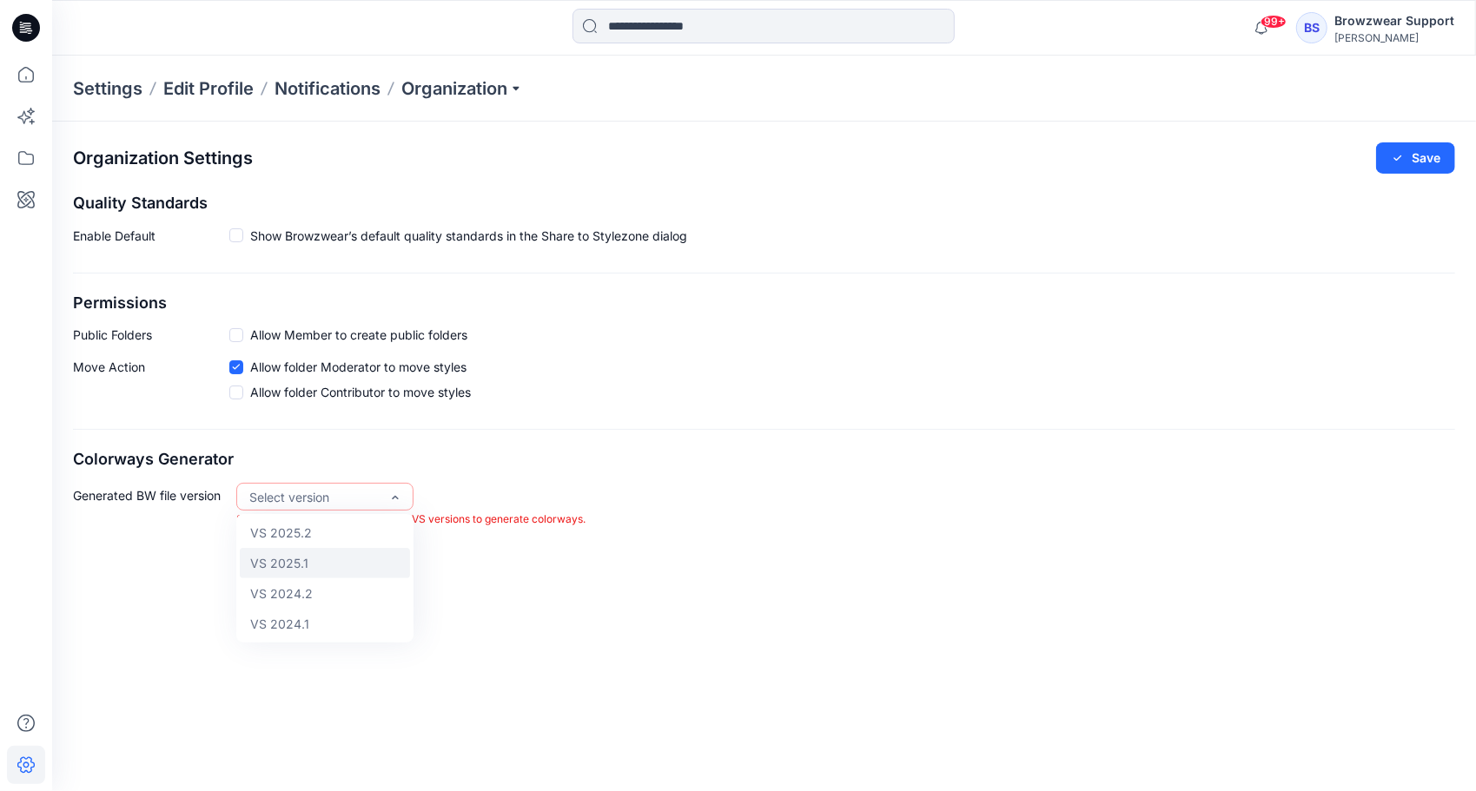
click at [340, 567] on div "VS 2025.1" at bounding box center [325, 563] width 170 height 30
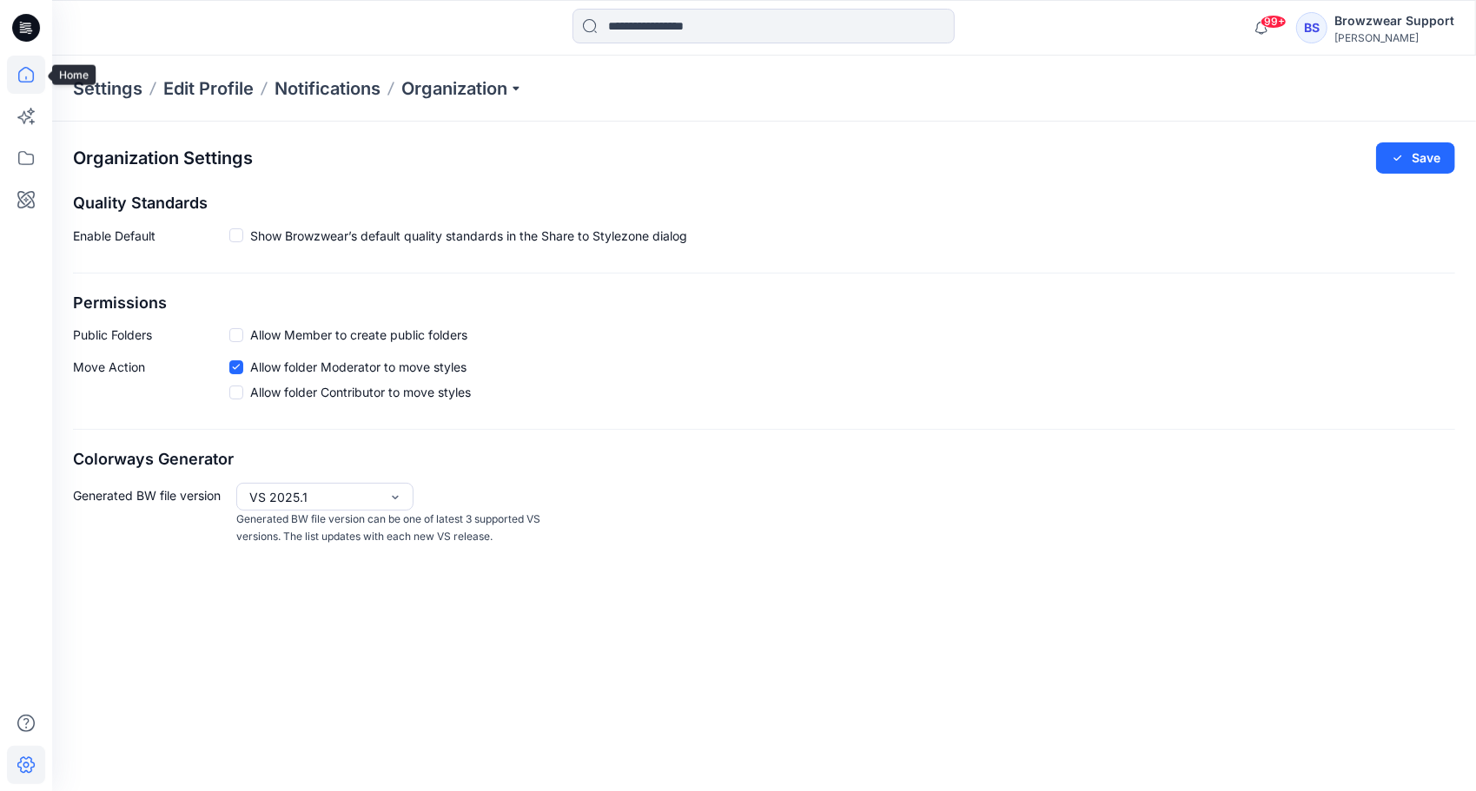
click at [23, 70] on icon at bounding box center [26, 75] width 38 height 38
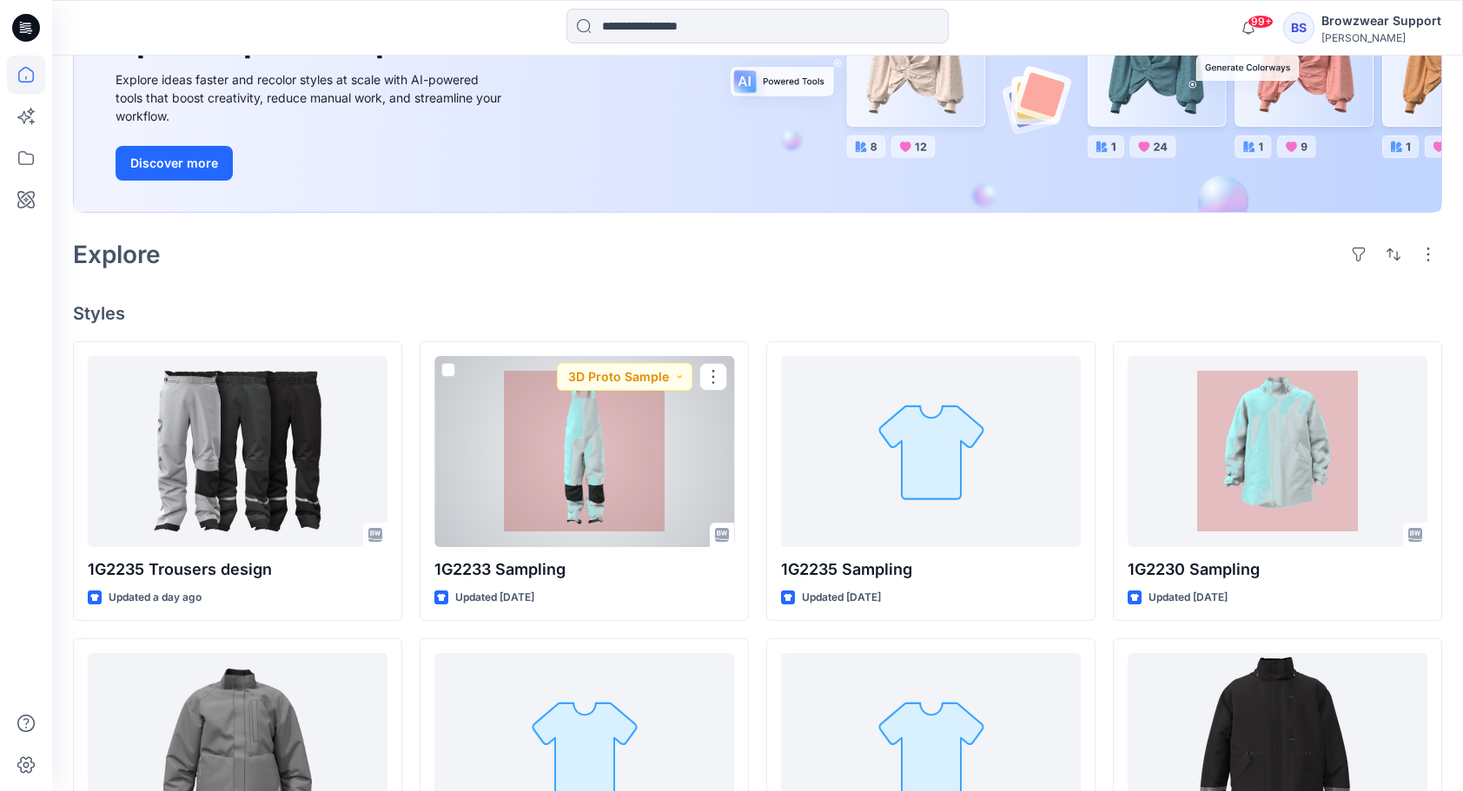
scroll to position [261, 0]
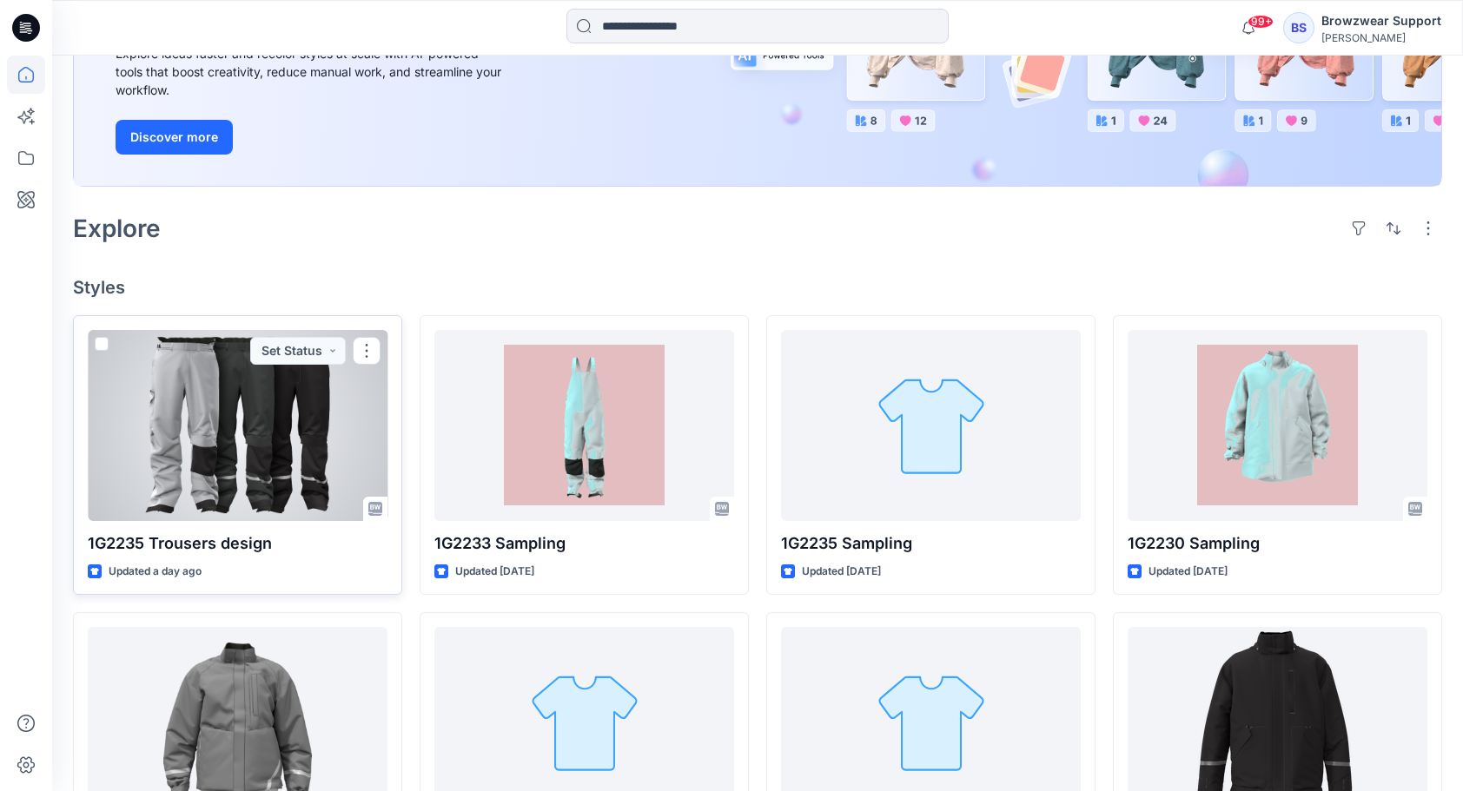
click at [195, 434] on div at bounding box center [238, 425] width 300 height 191
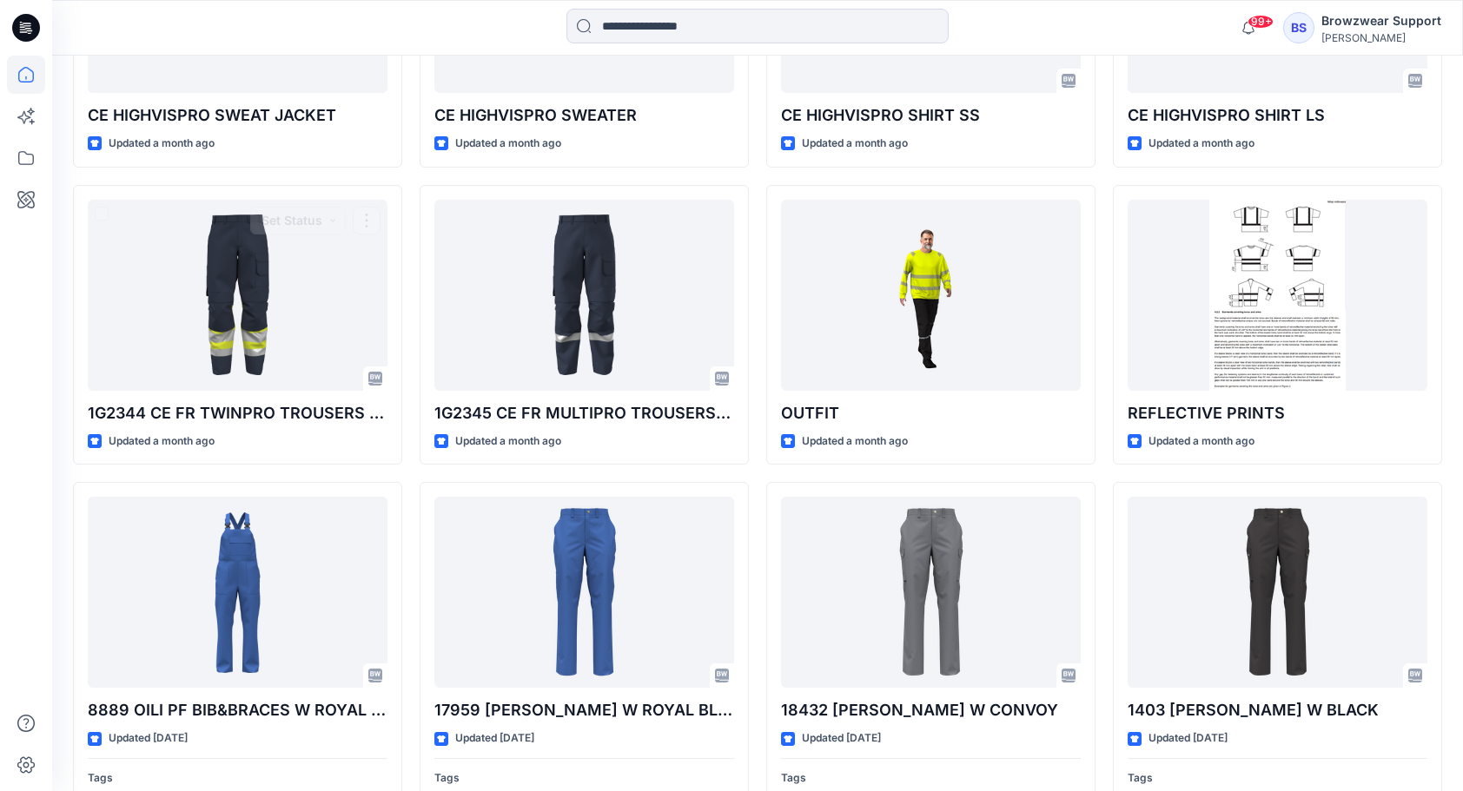
scroll to position [1241, 0]
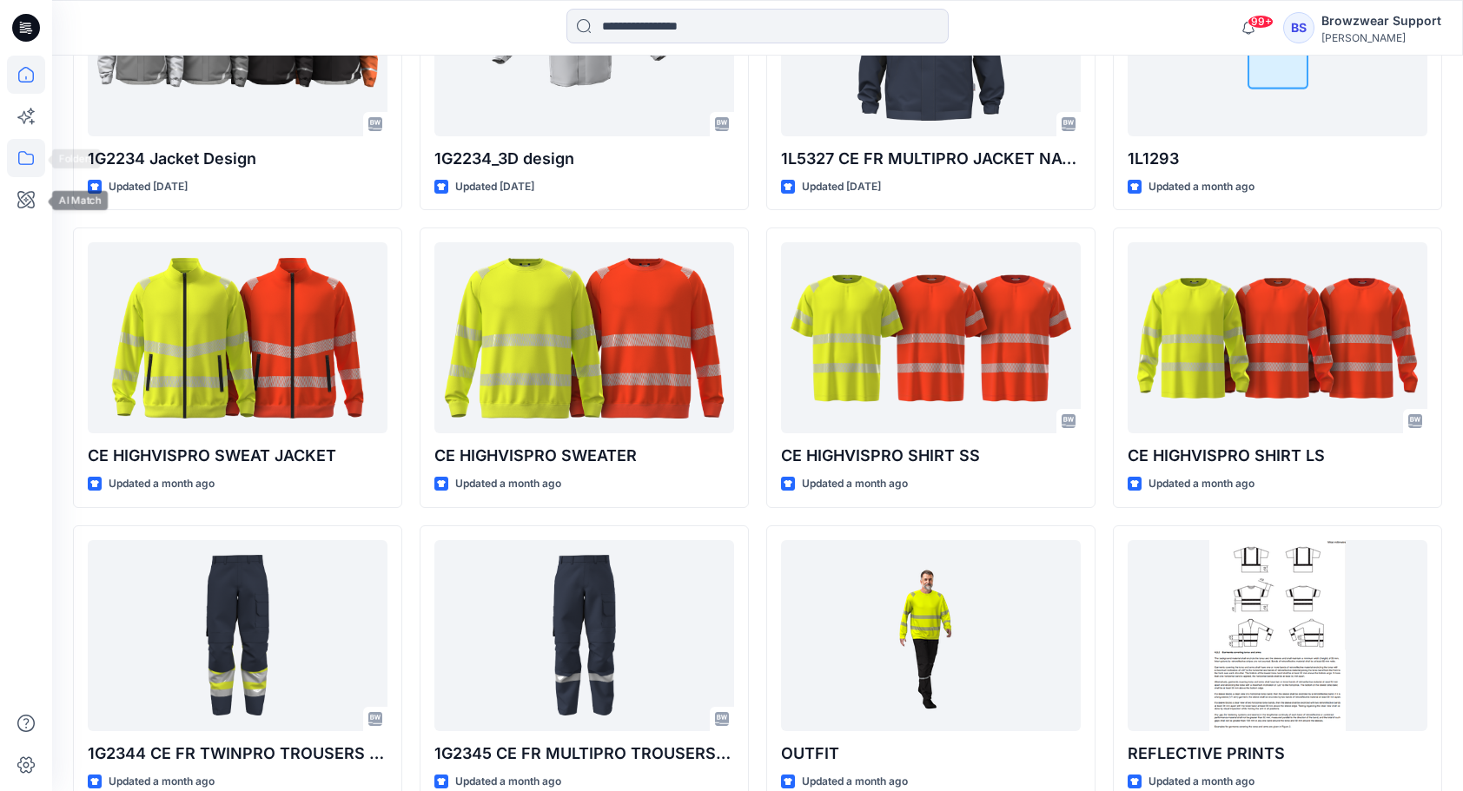
click at [19, 162] on icon at bounding box center [26, 158] width 16 height 14
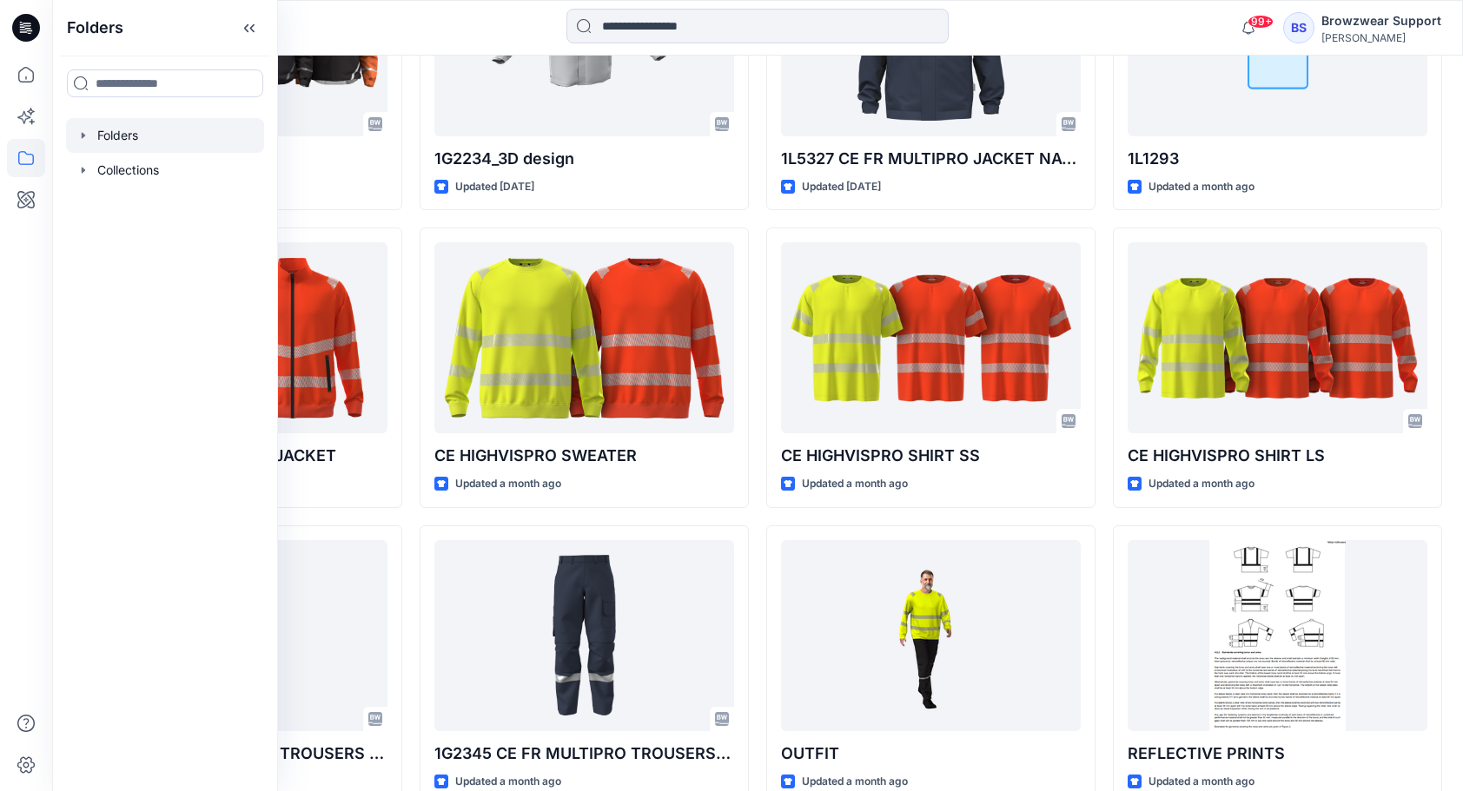
click at [118, 136] on div at bounding box center [165, 135] width 198 height 35
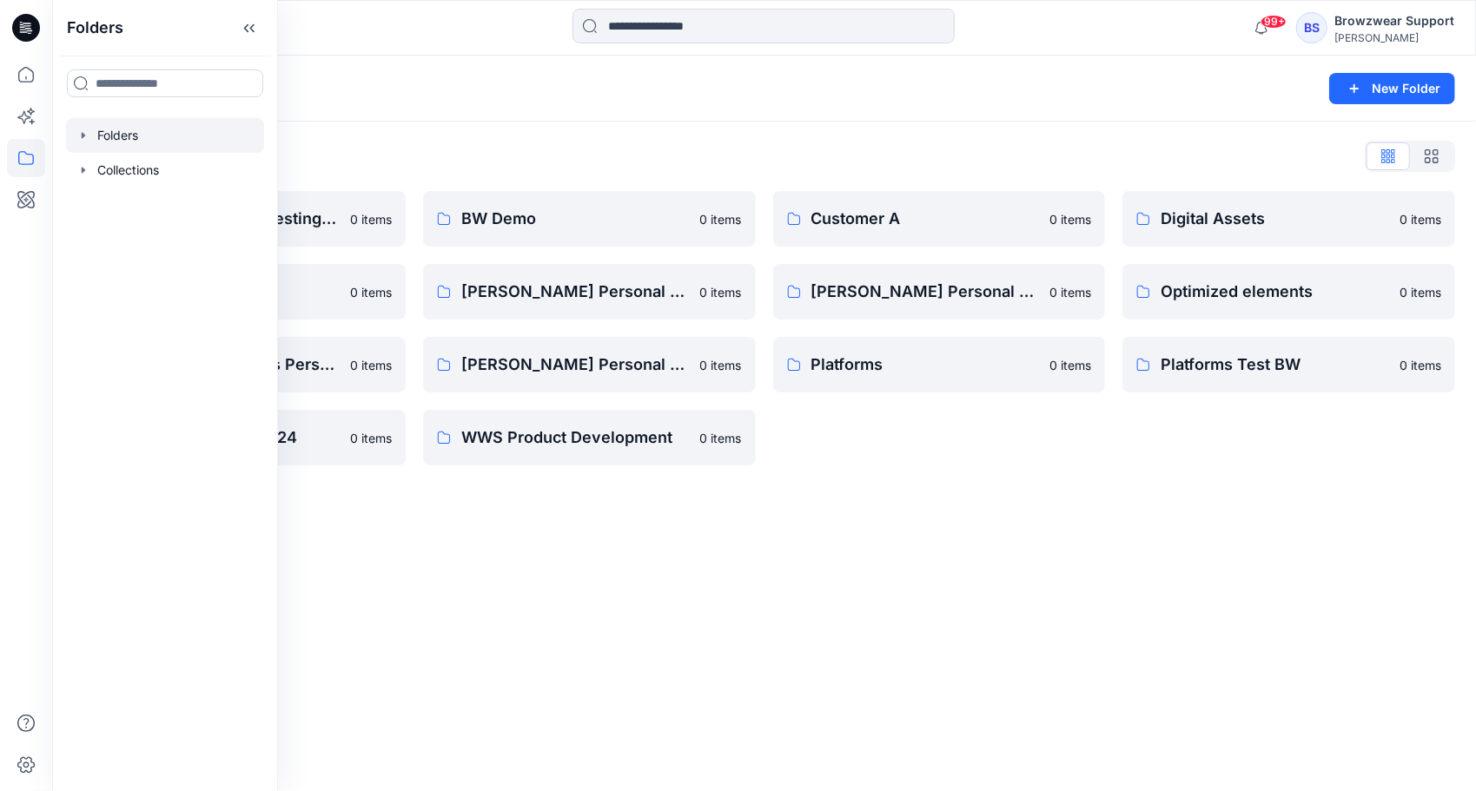
click at [619, 624] on div "Folders New Folder Folders List Browzwear Support Testing Group 0 items EU Work…" at bounding box center [764, 424] width 1424 height 736
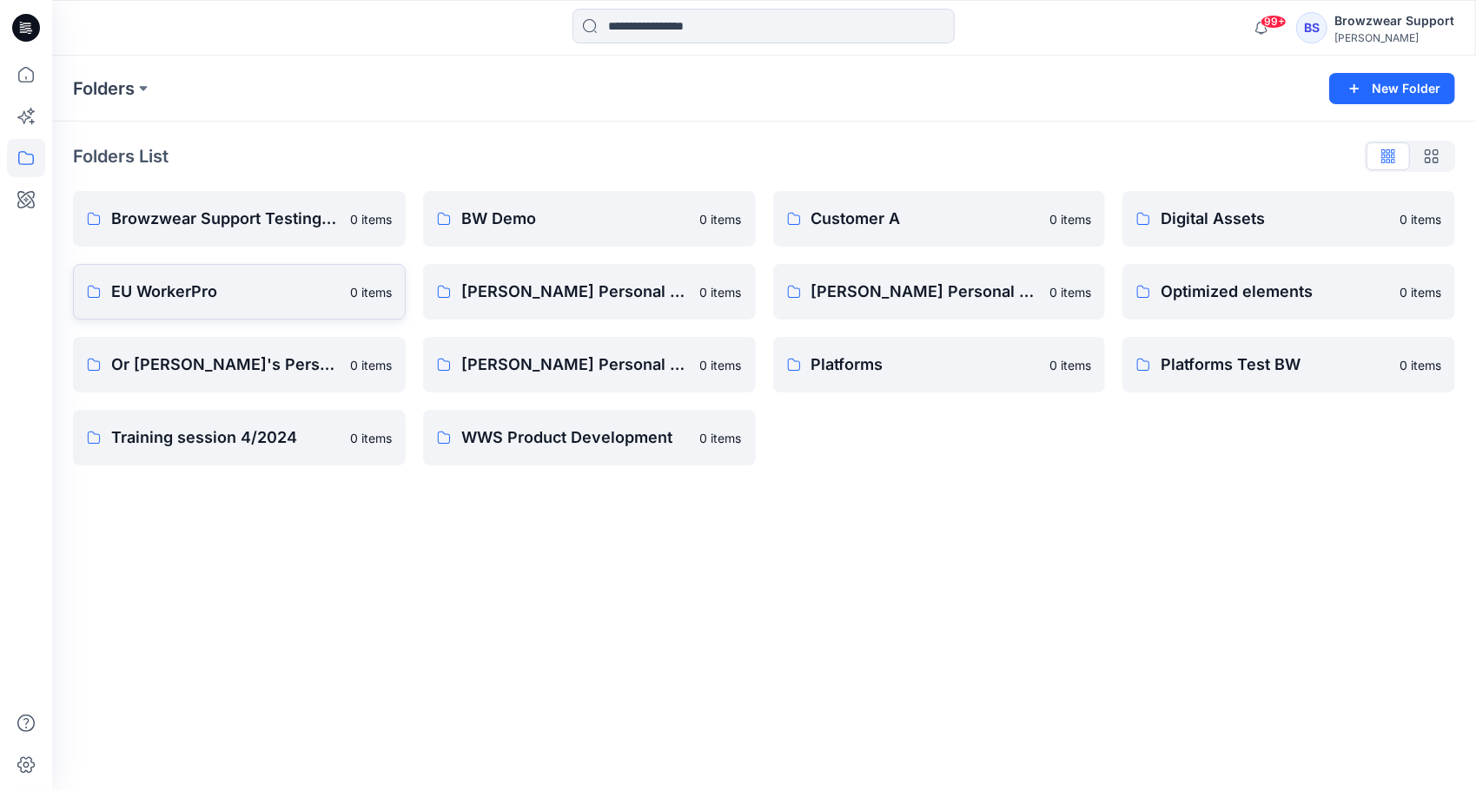
click at [155, 287] on p "EU WorkerPro" at bounding box center [225, 292] width 228 height 24
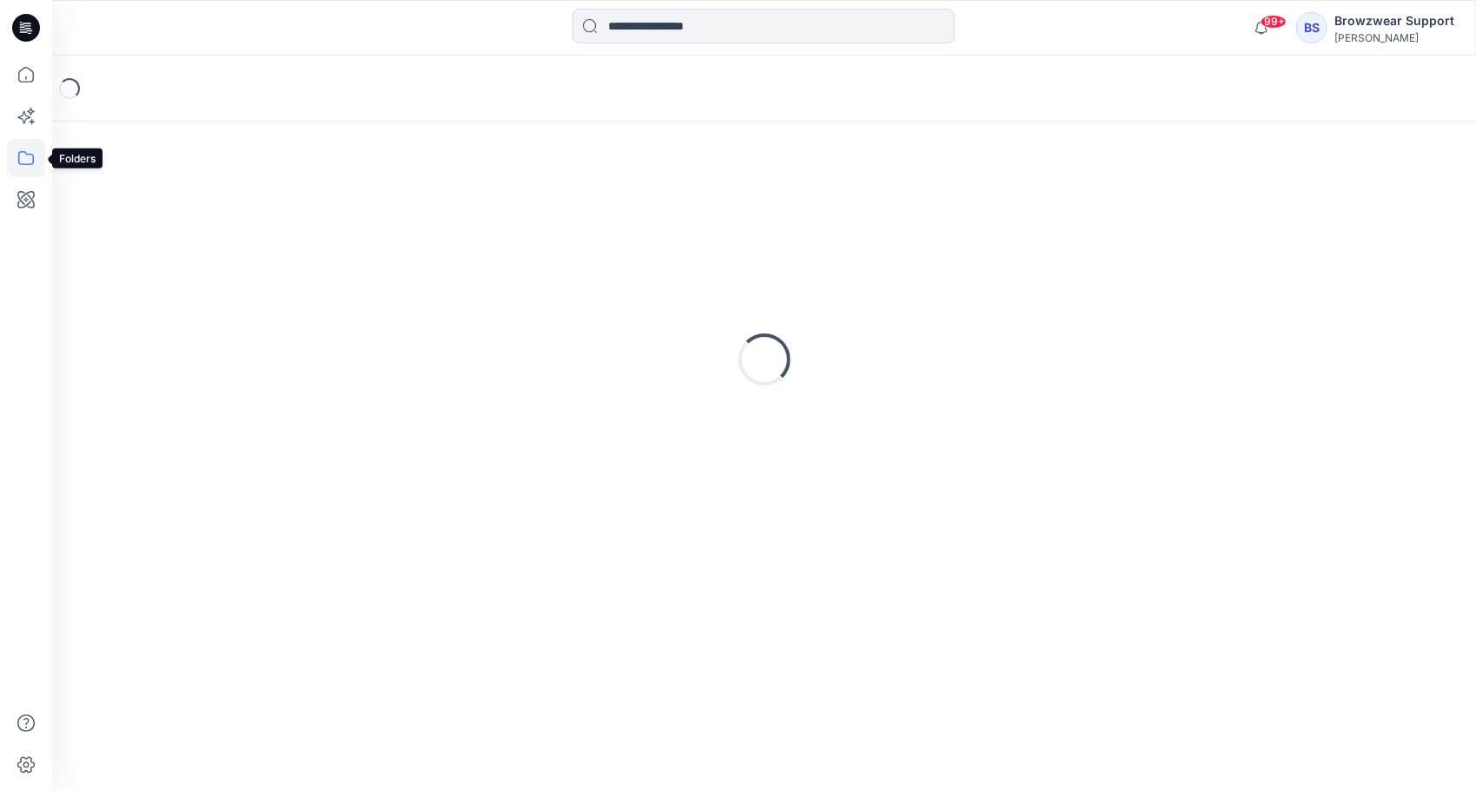
click at [28, 161] on icon at bounding box center [26, 158] width 38 height 38
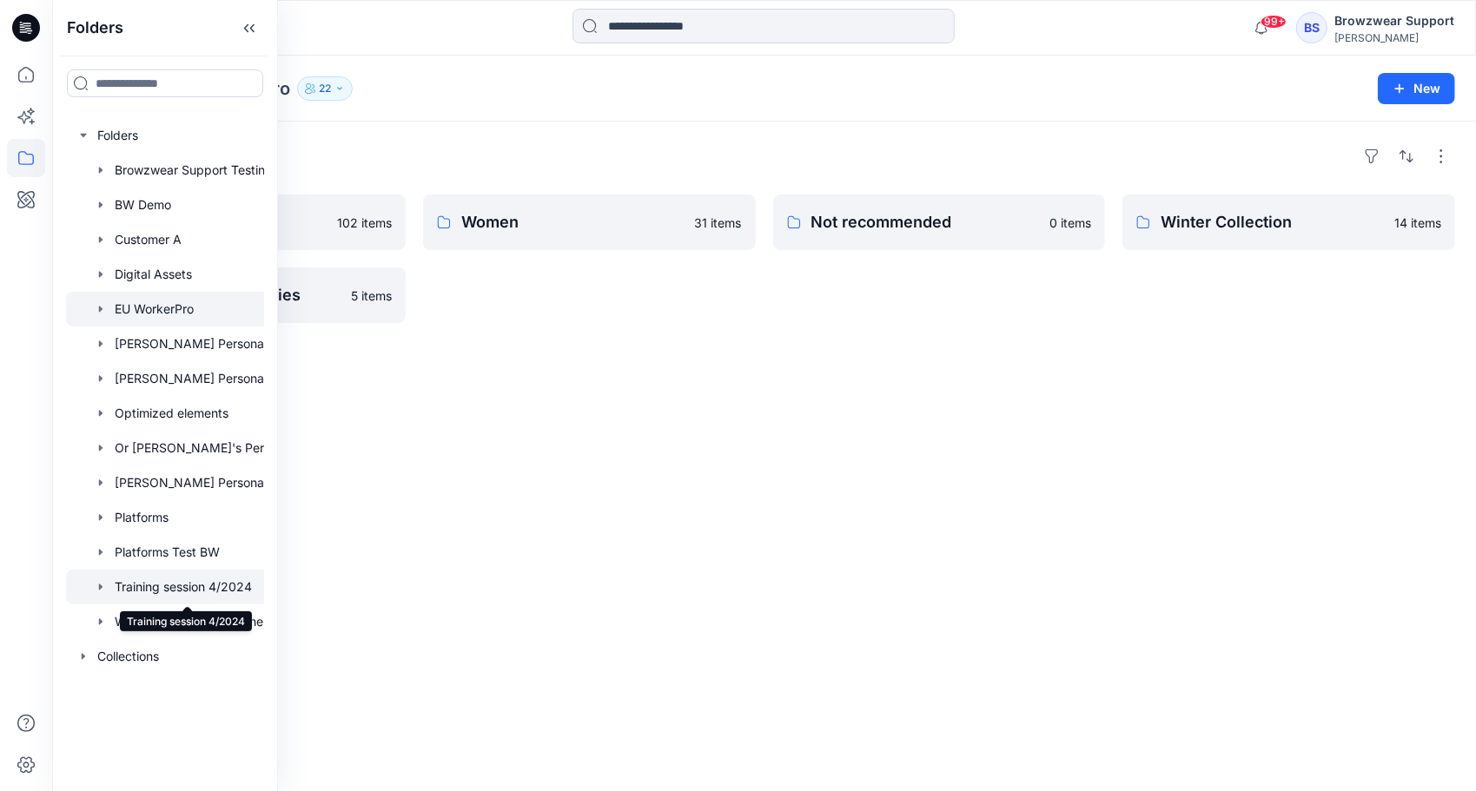
click at [195, 588] on div at bounding box center [187, 587] width 243 height 35
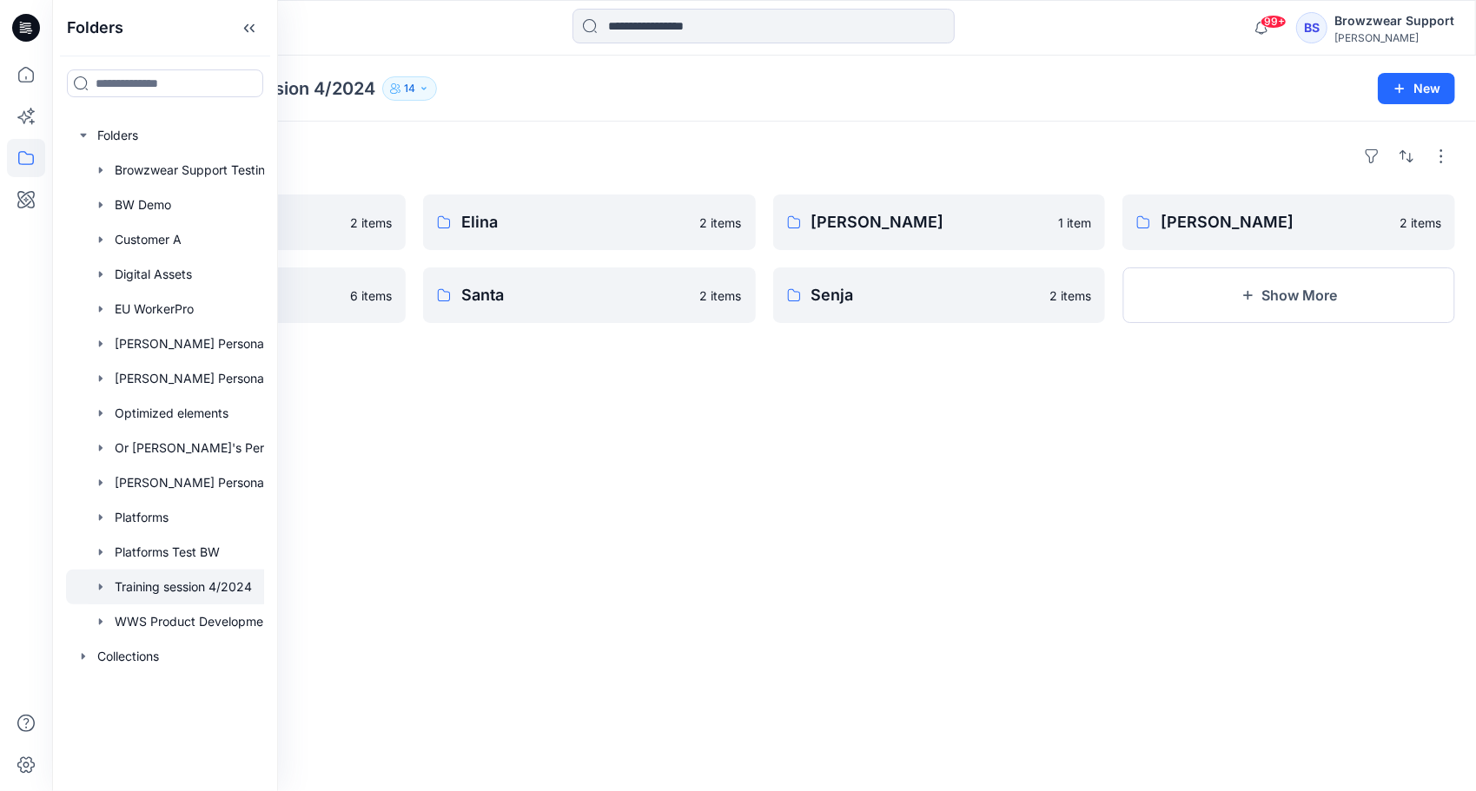
click at [666, 592] on div "Folders [PERSON_NAME] 2 items [PERSON_NAME] 6 items Elina 2 items Santa 2 items…" at bounding box center [764, 457] width 1424 height 670
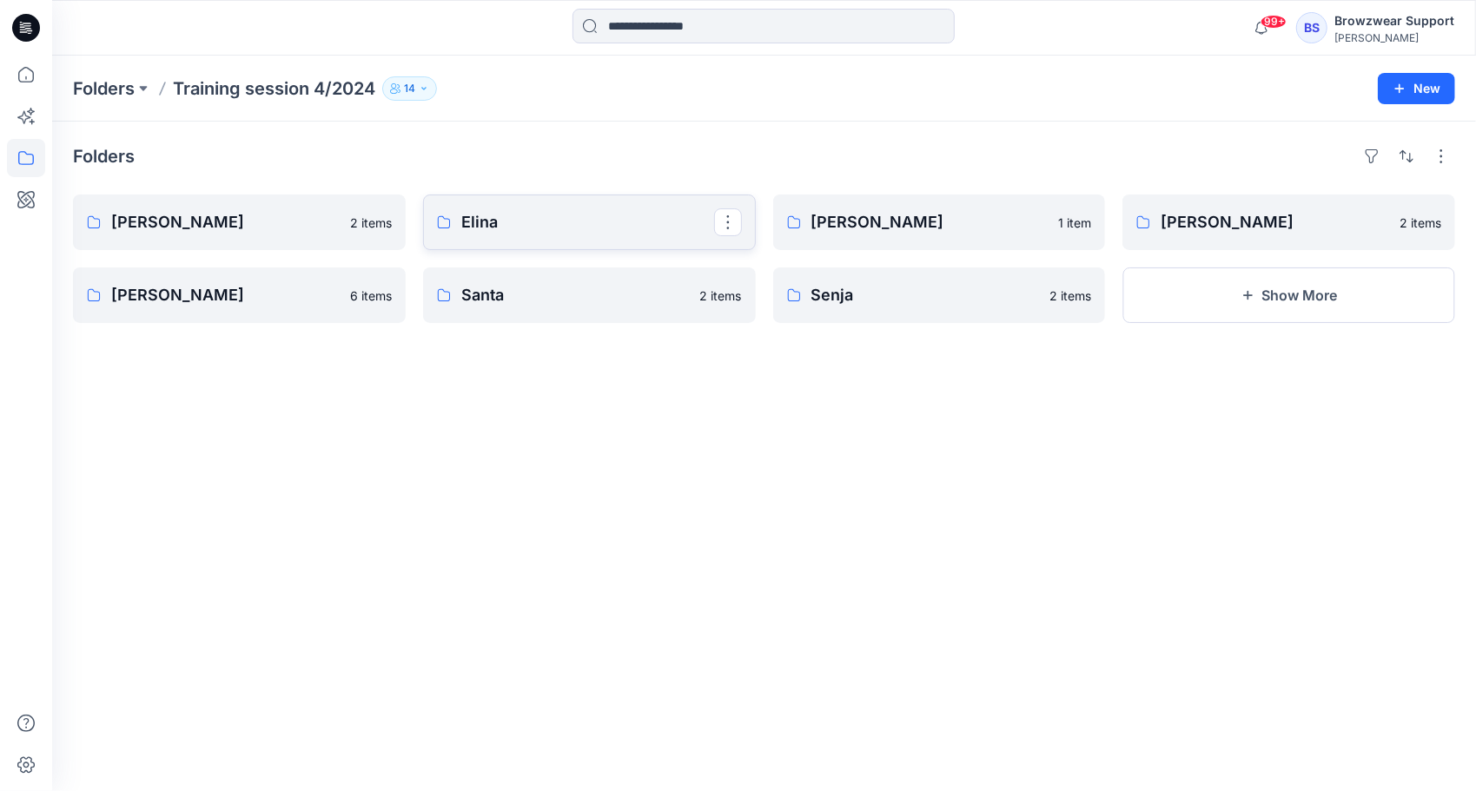
click at [588, 212] on p "Elina" at bounding box center [587, 222] width 253 height 24
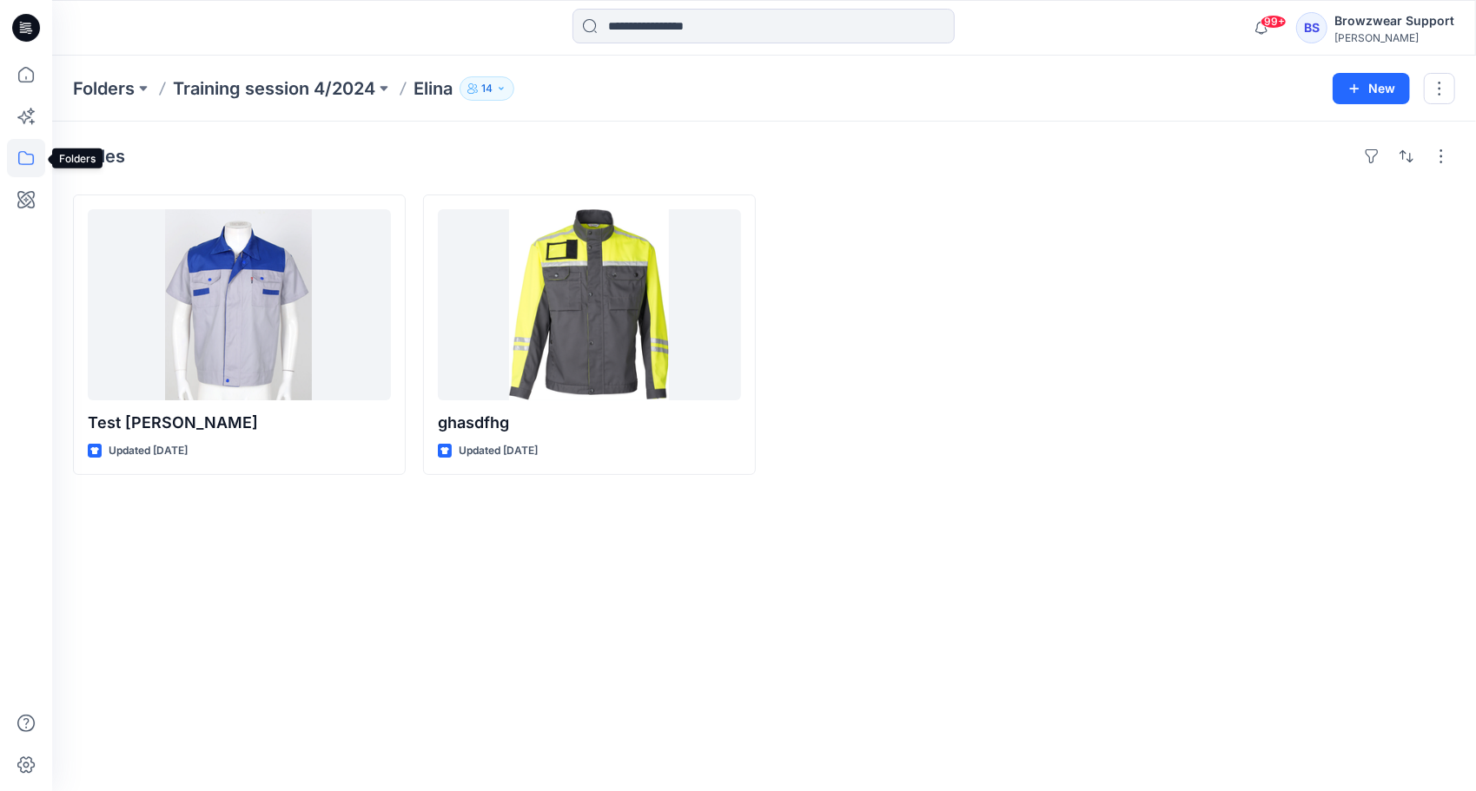
click at [30, 149] on icon at bounding box center [26, 158] width 38 height 38
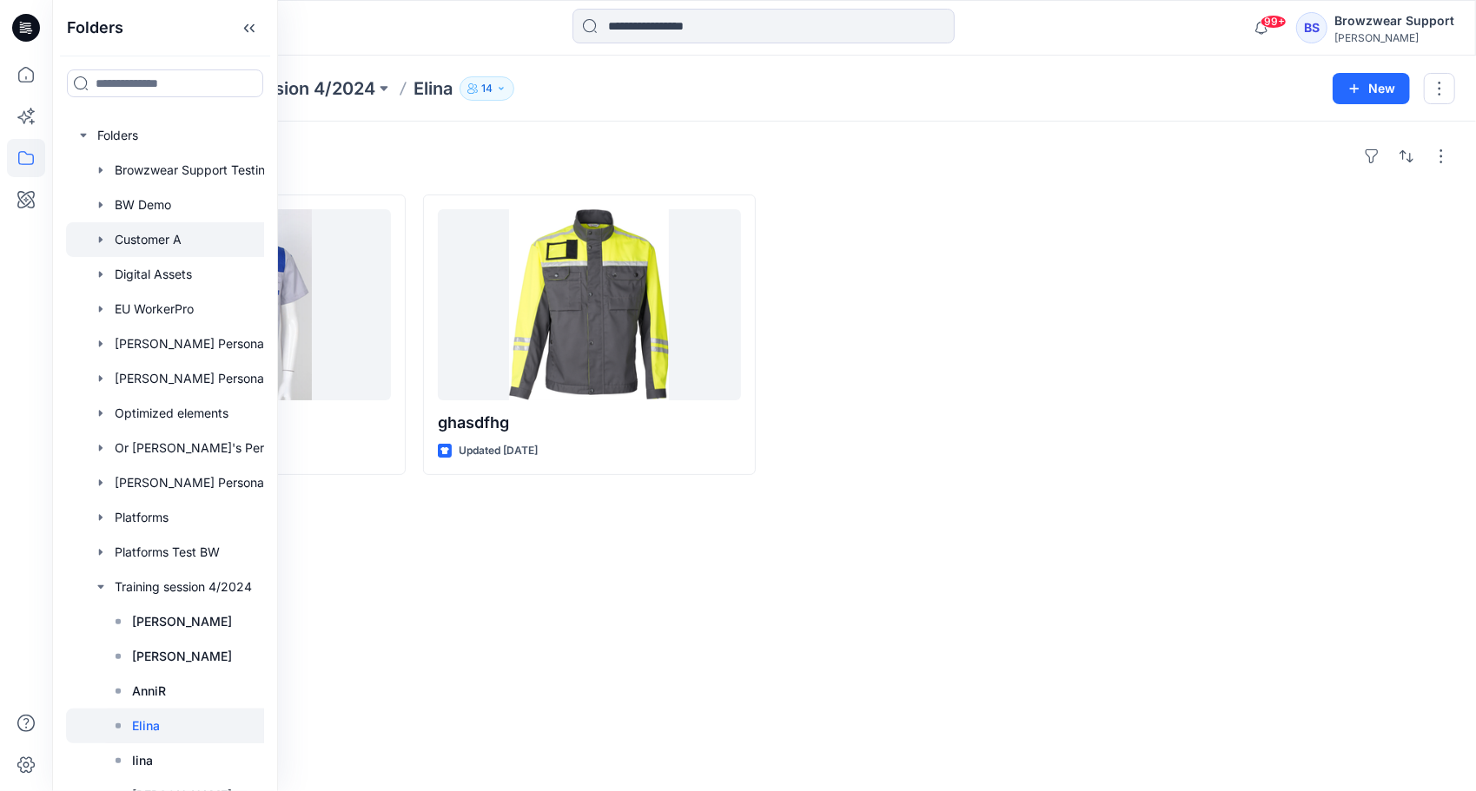
click at [154, 245] on div at bounding box center [187, 239] width 243 height 35
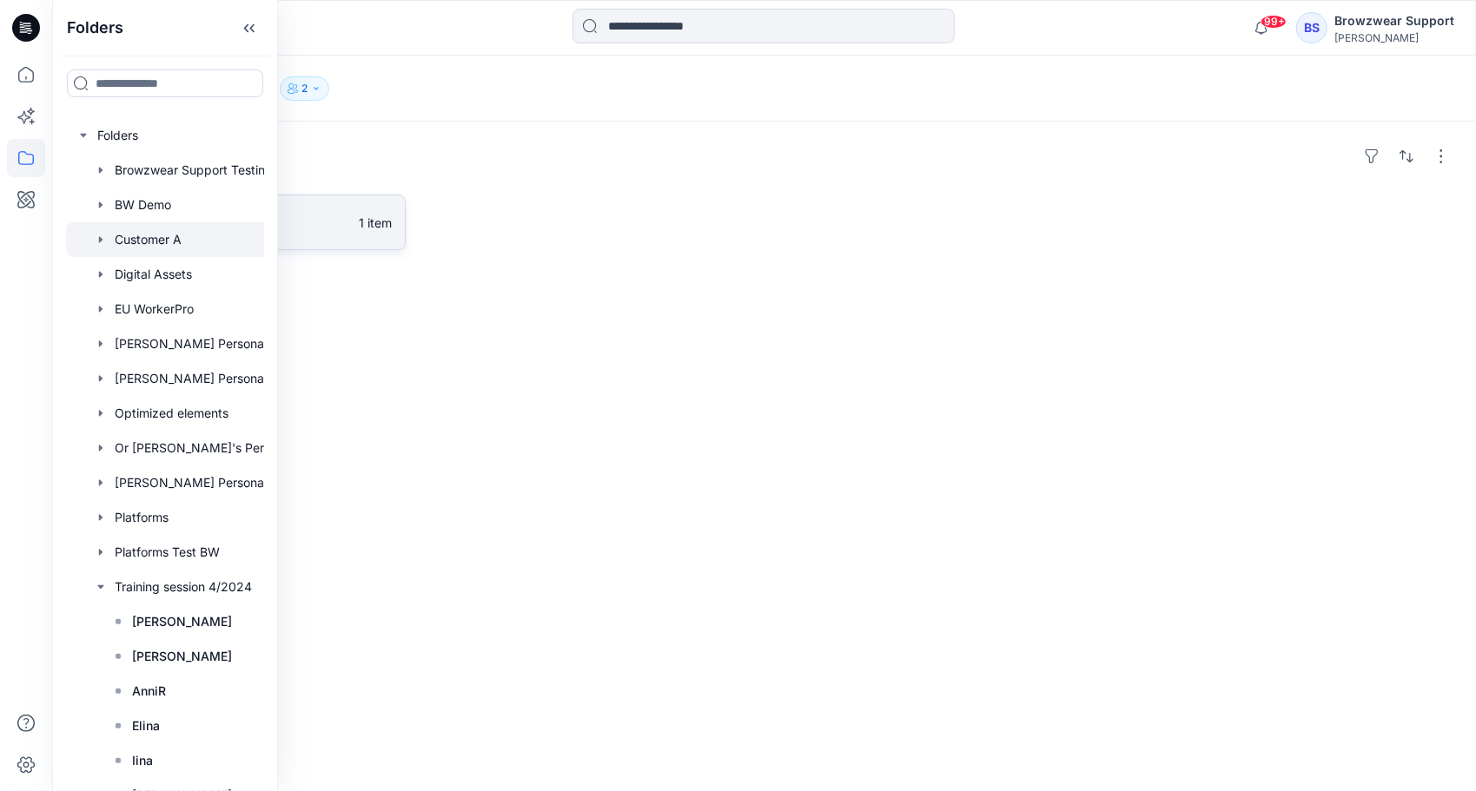
click at [314, 218] on p "Customer A Board" at bounding box center [229, 222] width 237 height 24
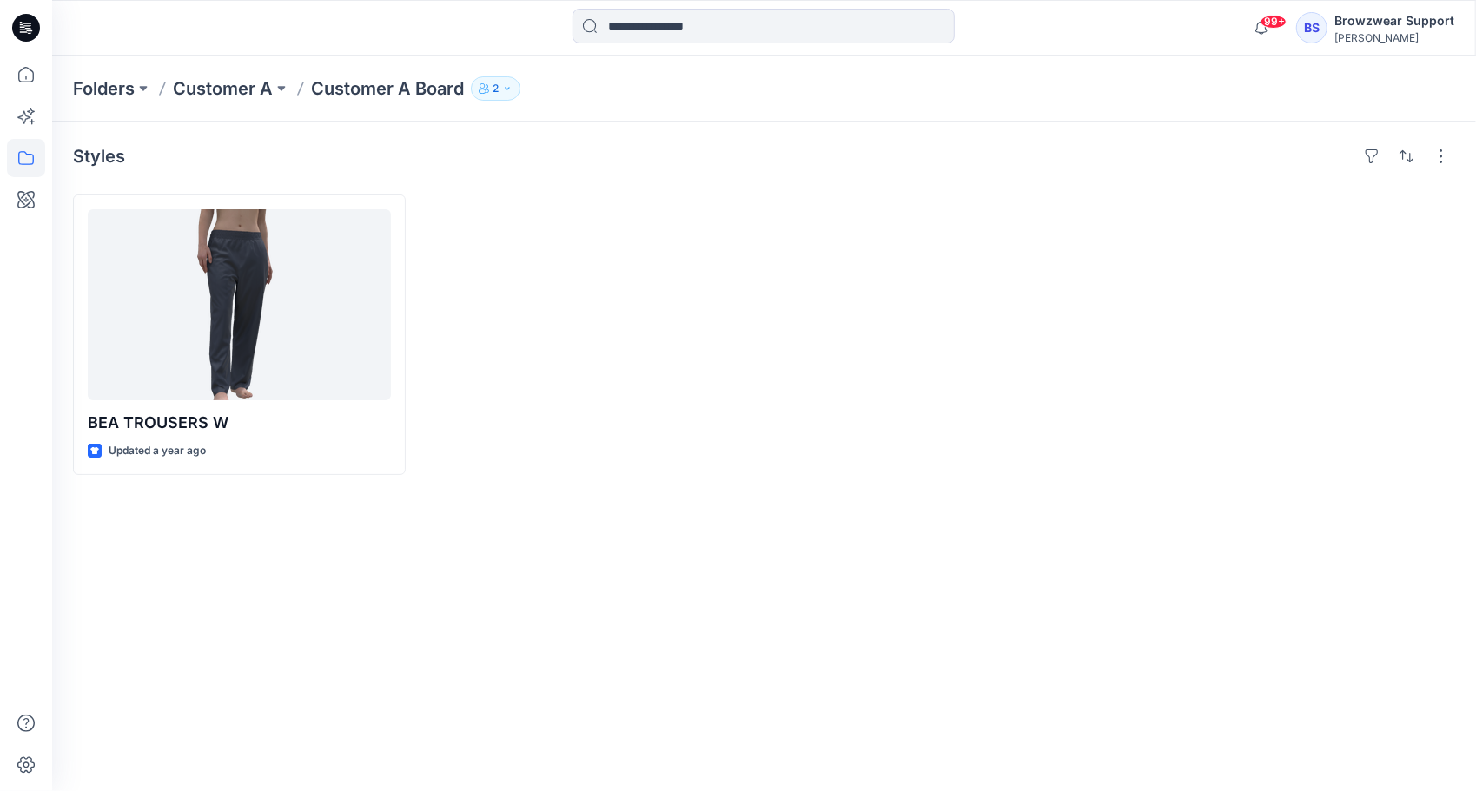
click at [1345, 21] on div "Browzwear Support" at bounding box center [1394, 20] width 120 height 21
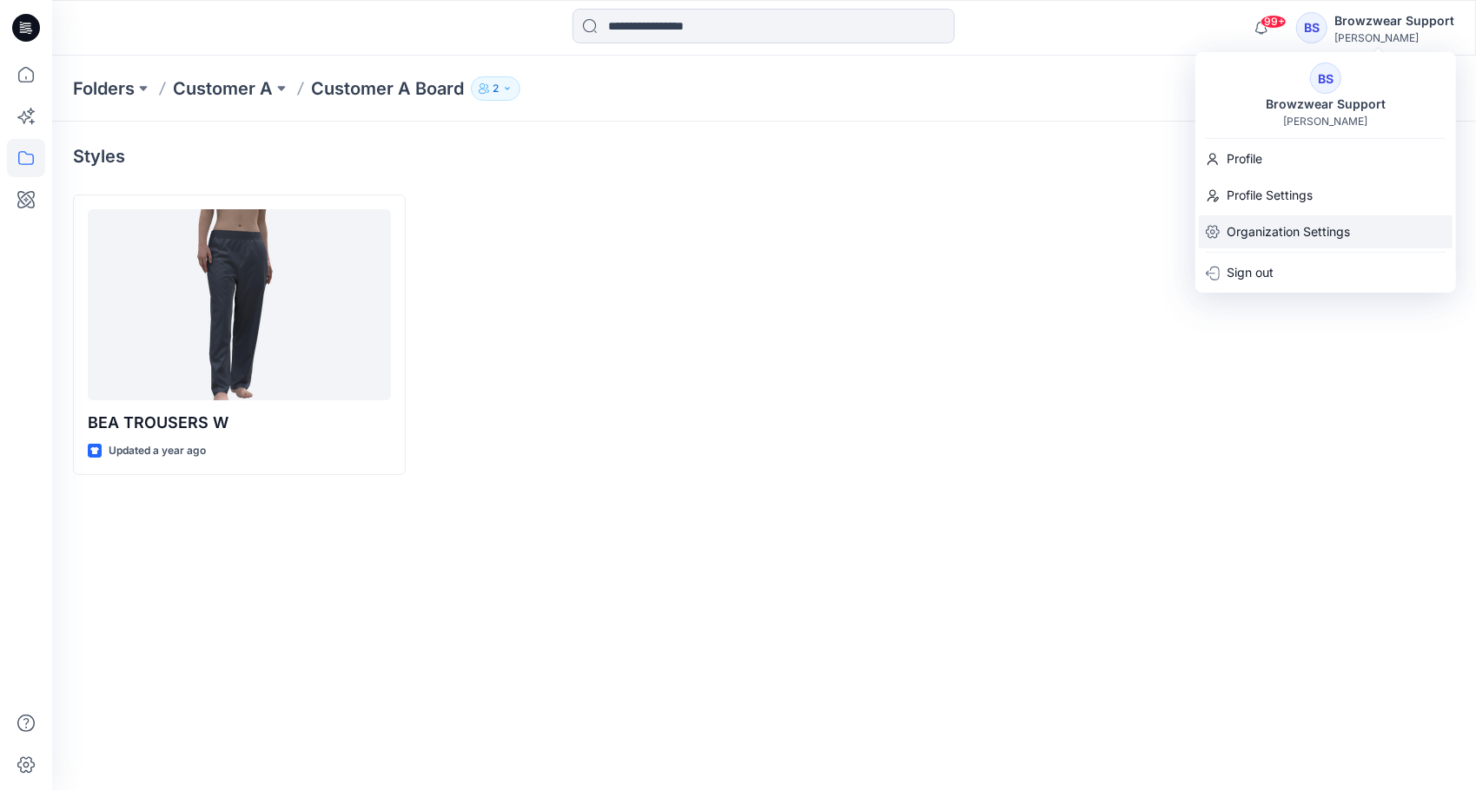
click at [1292, 235] on p "Organization Settings" at bounding box center [1288, 231] width 123 height 33
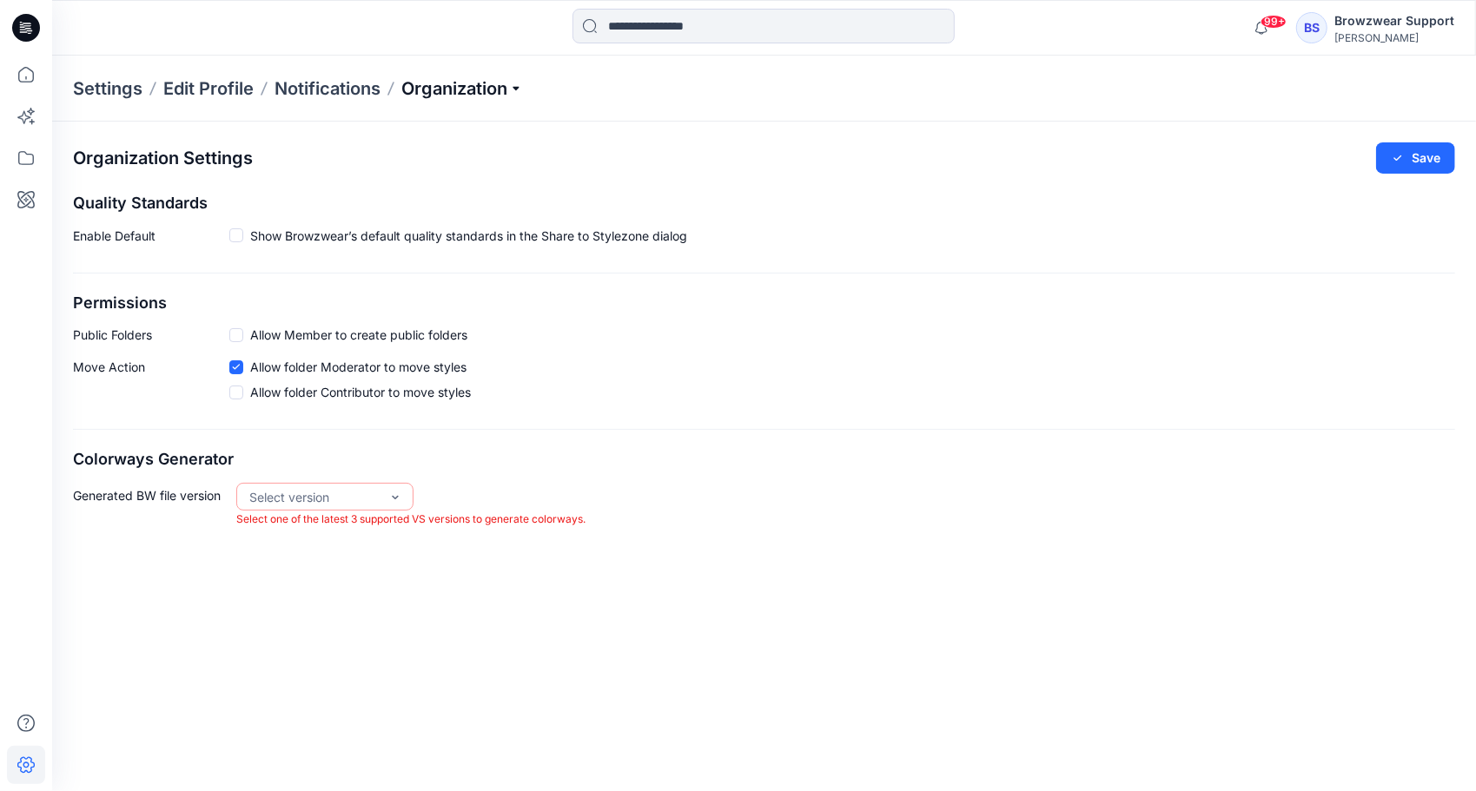
click at [522, 90] on p "Organization" at bounding box center [462, 88] width 122 height 24
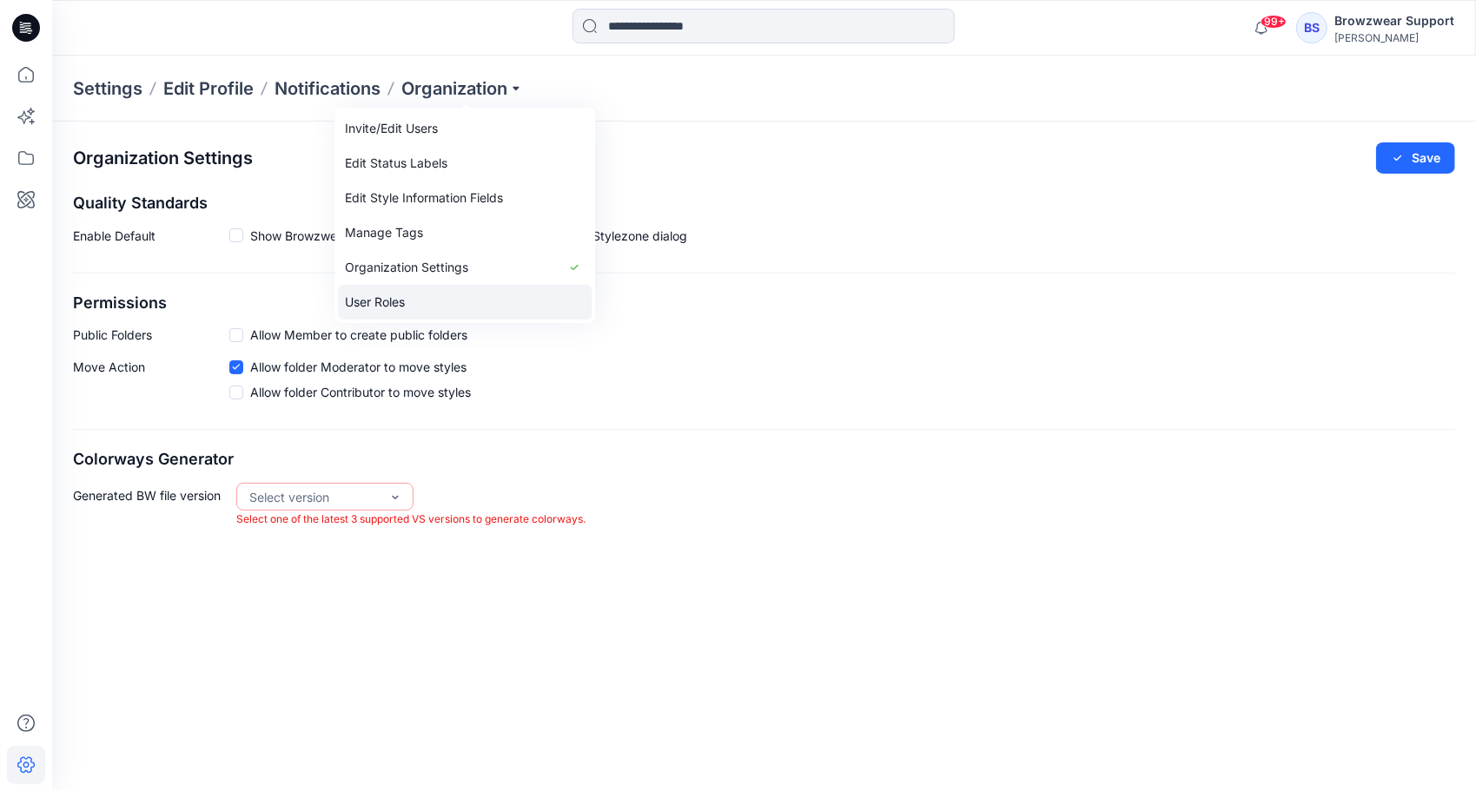
click at [383, 306] on link "User Roles" at bounding box center [465, 302] width 254 height 35
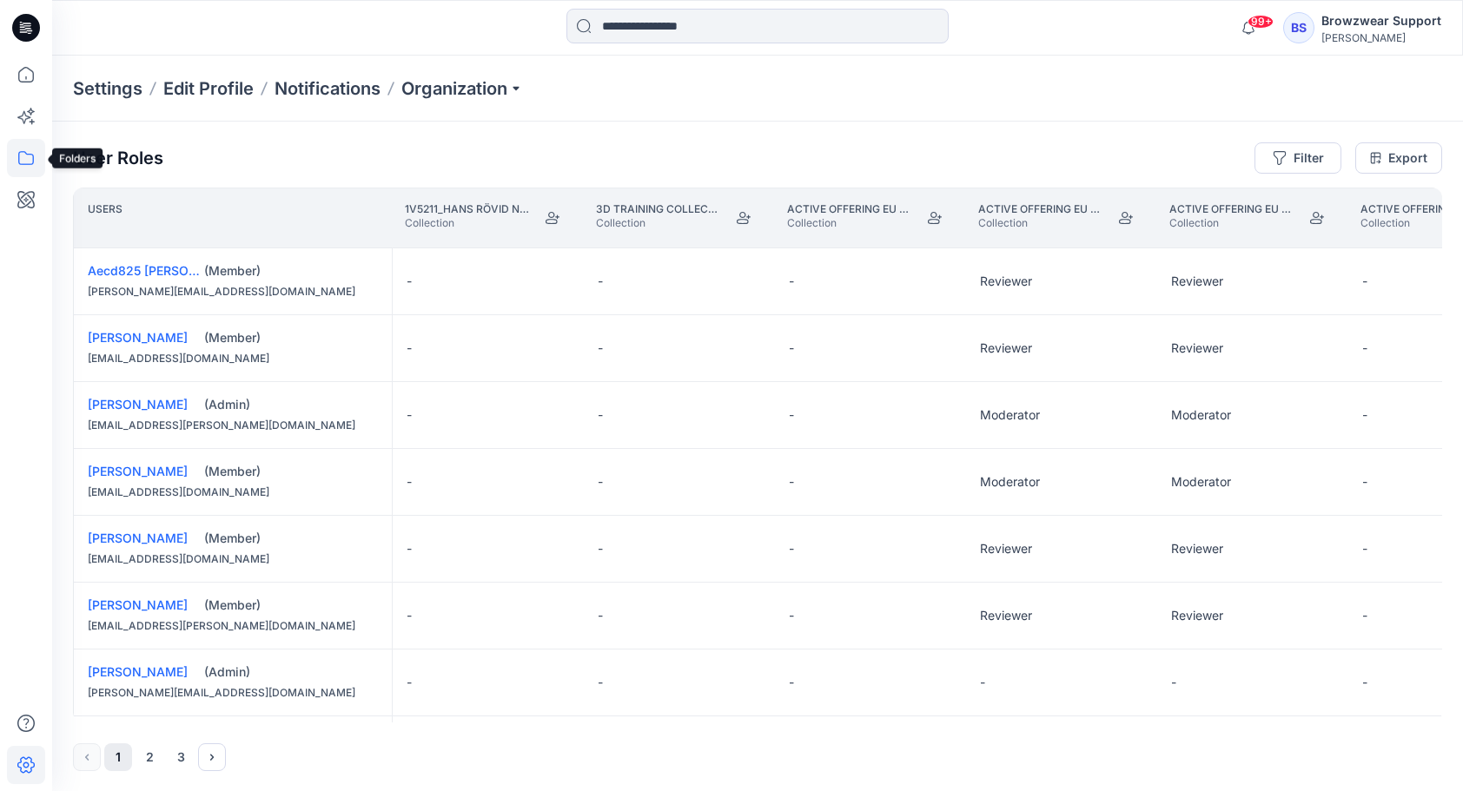
click at [30, 162] on icon at bounding box center [26, 158] width 38 height 38
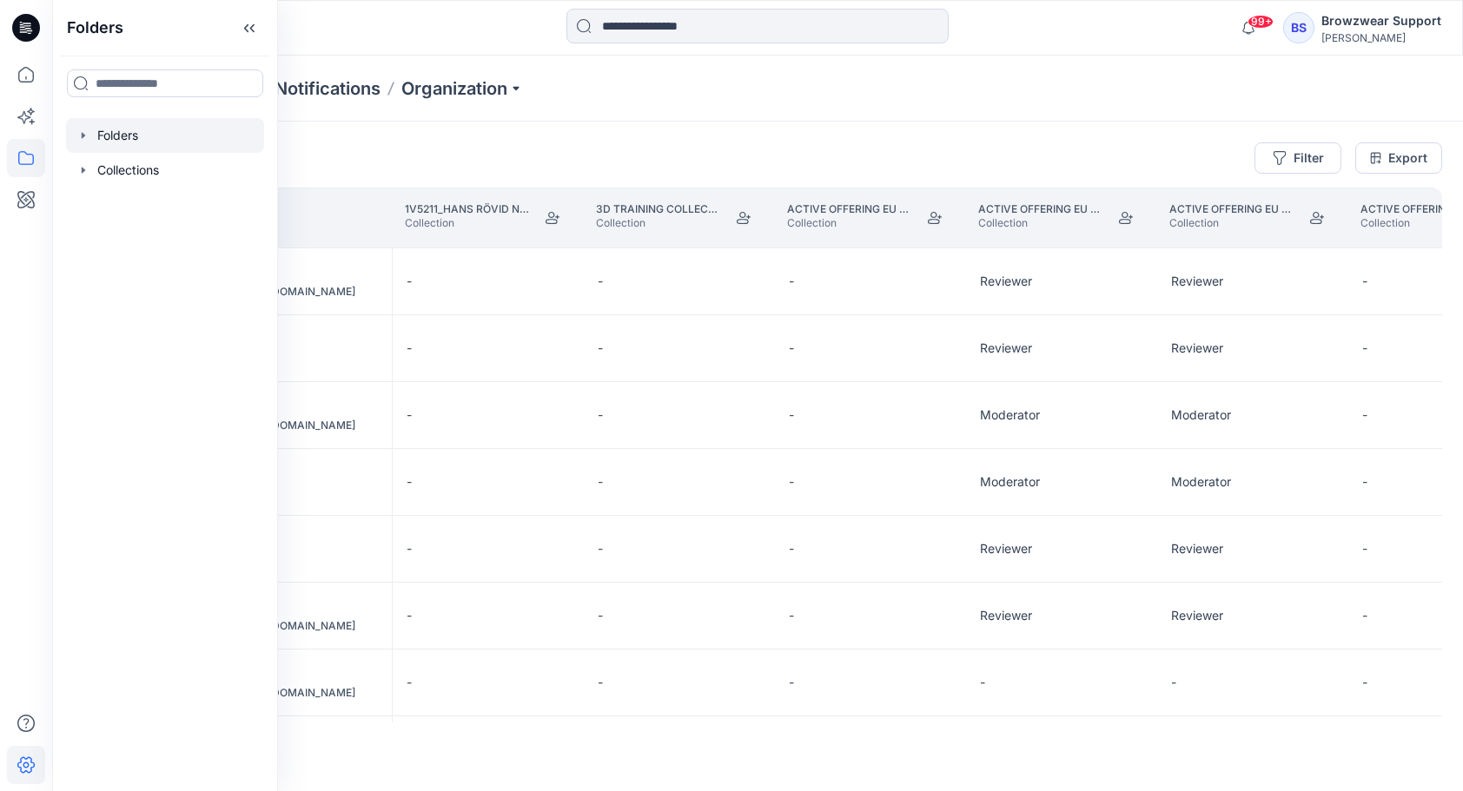
click at [97, 144] on div at bounding box center [165, 135] width 198 height 35
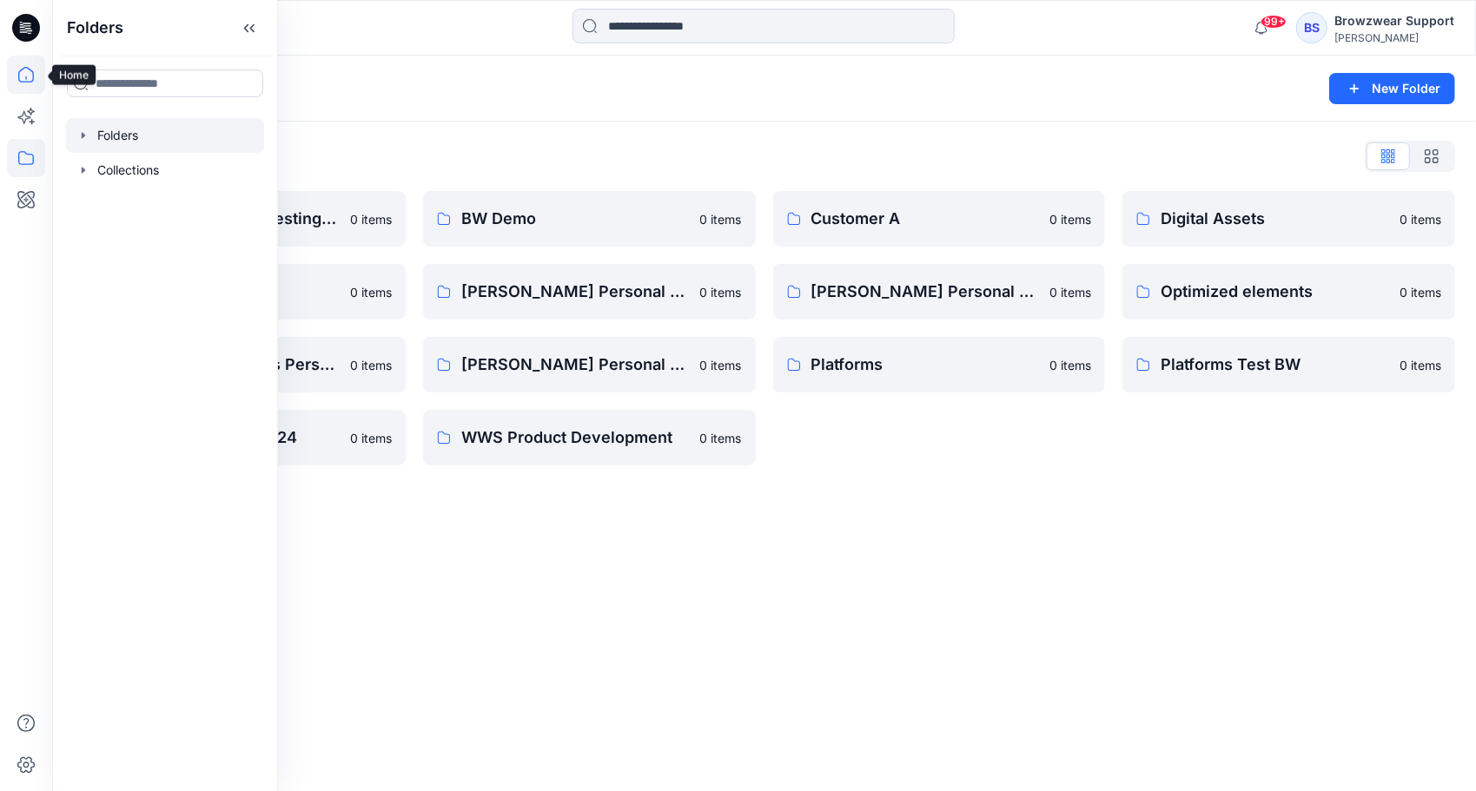
click at [19, 69] on icon at bounding box center [26, 75] width 38 height 38
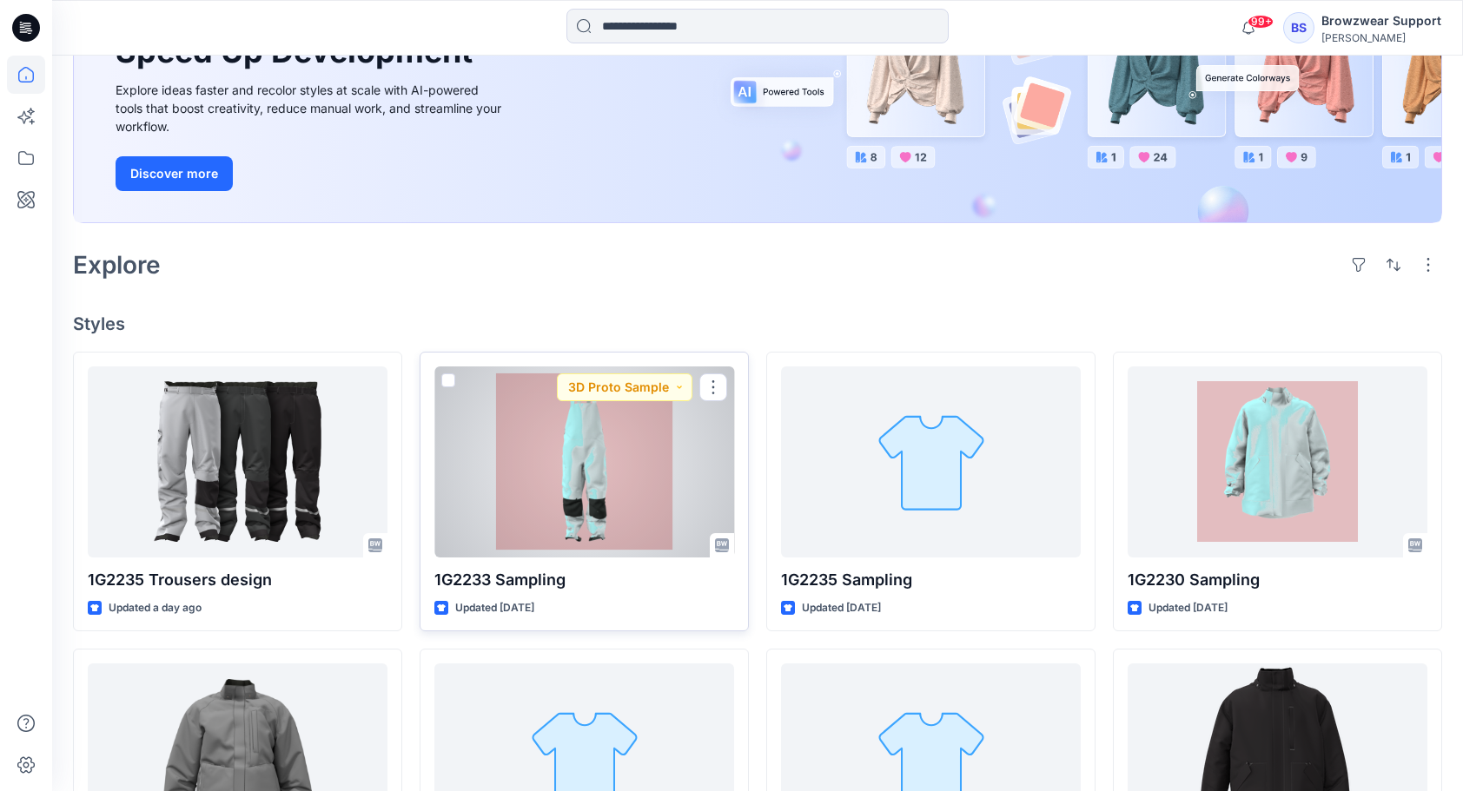
scroll to position [348, 0]
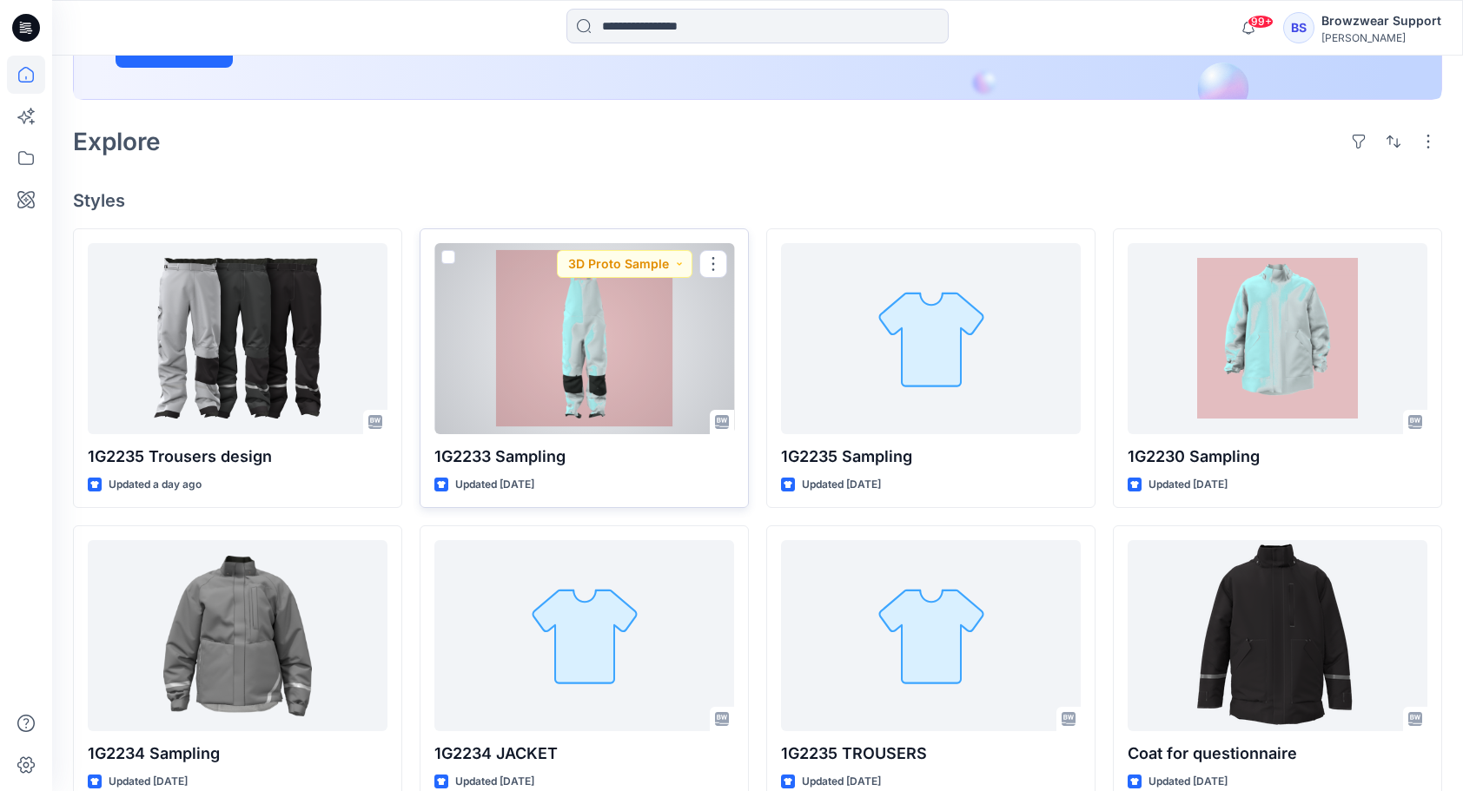
click at [601, 391] on div at bounding box center [584, 338] width 300 height 191
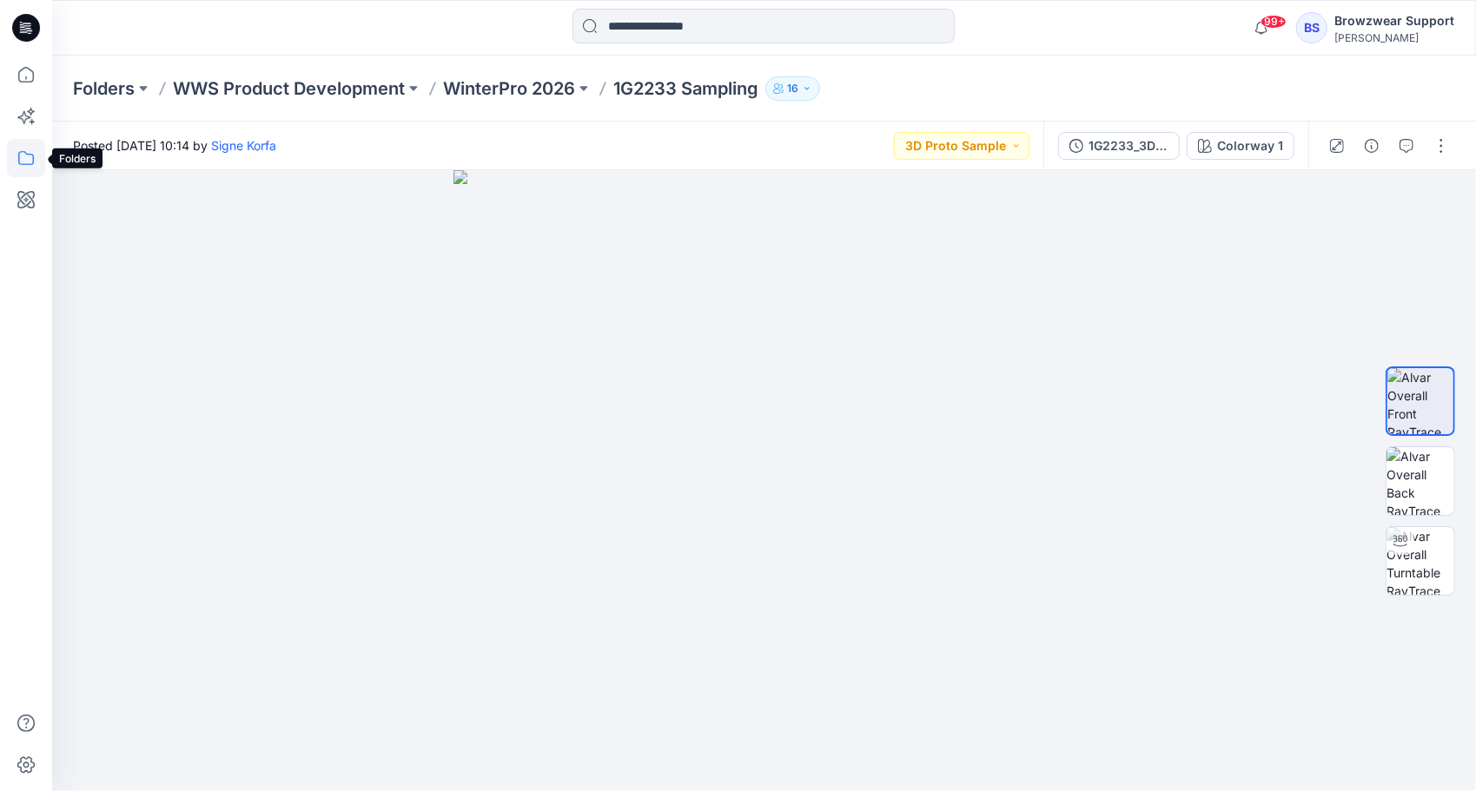
click at [24, 166] on icon at bounding box center [26, 158] width 38 height 38
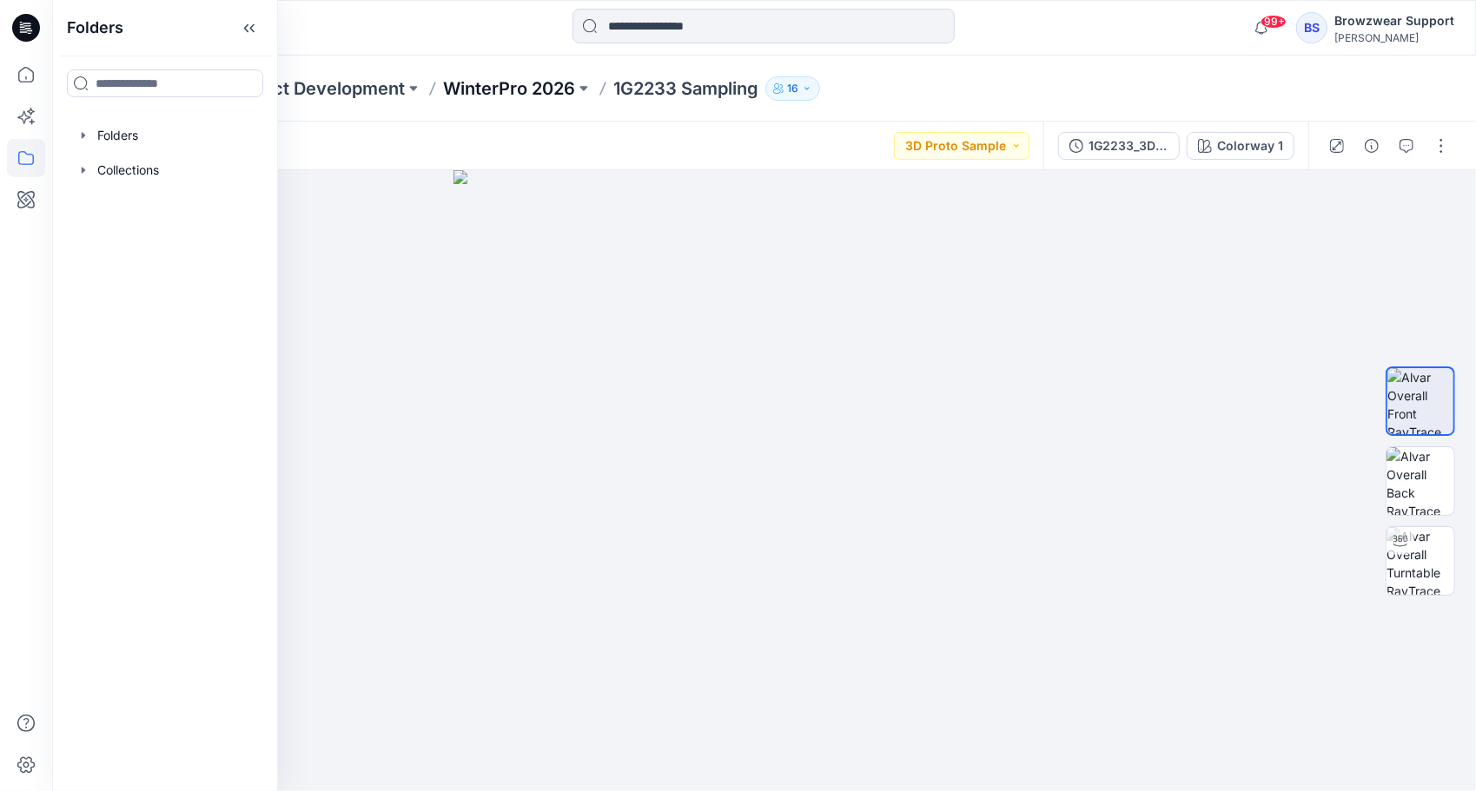
click at [509, 86] on p "WinterPro 2026" at bounding box center [509, 88] width 132 height 24
